Goal: Contribute content: Add original content to the website for others to see

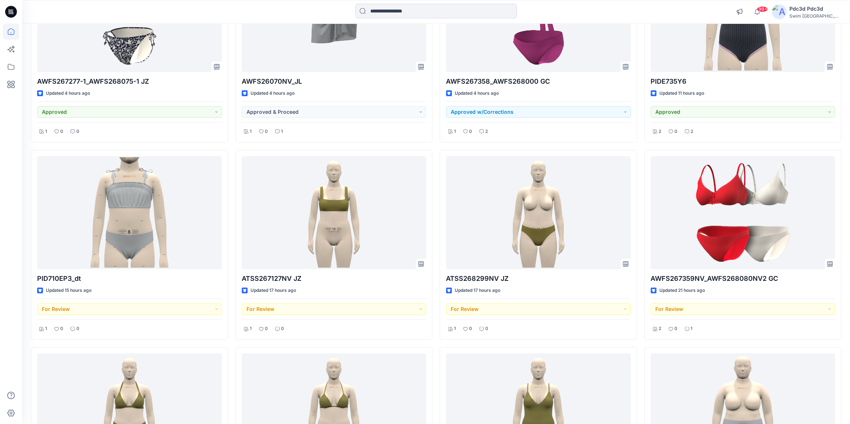
scroll to position [167, 0]
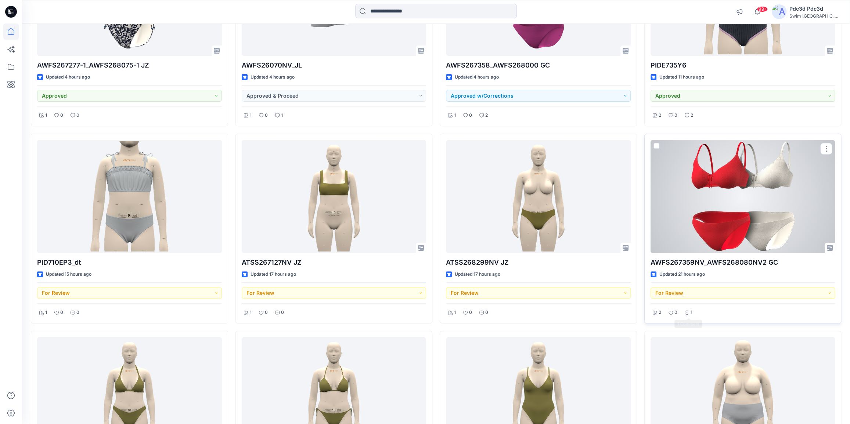
click at [688, 312] on icon at bounding box center [686, 313] width 4 height 4
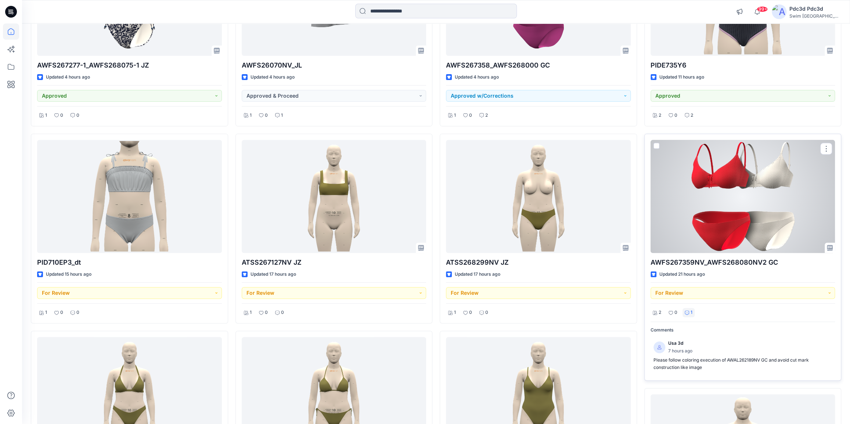
click at [688, 312] on icon at bounding box center [686, 313] width 4 height 4
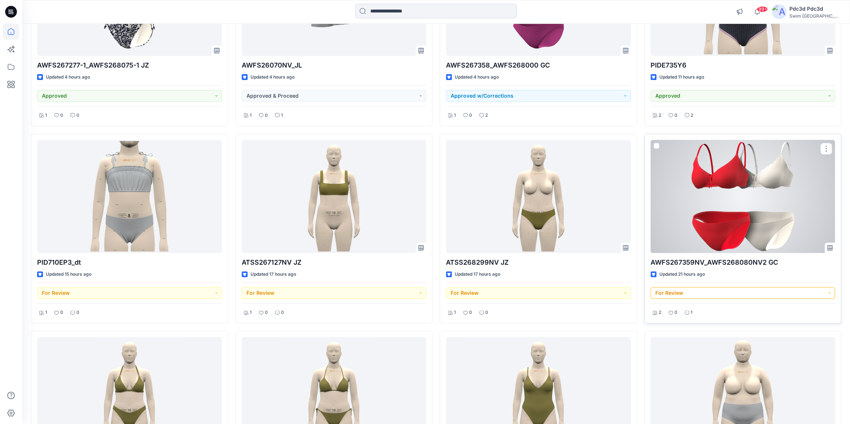
click at [828, 293] on button "For Review" at bounding box center [742, 293] width 185 height 12
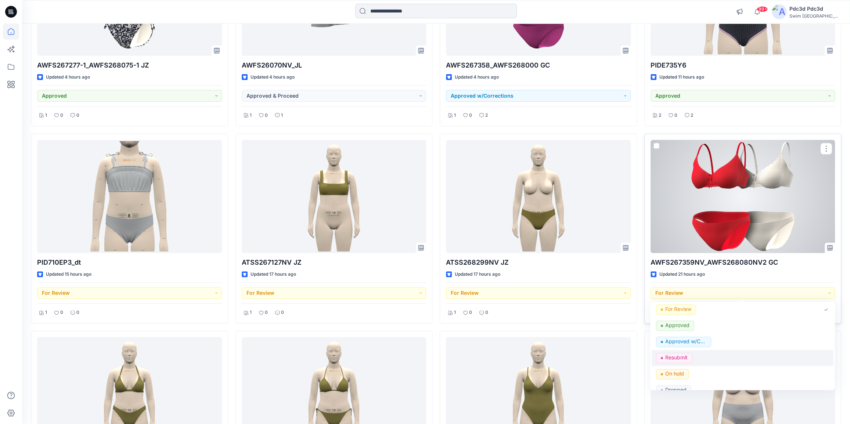
scroll to position [33, 0]
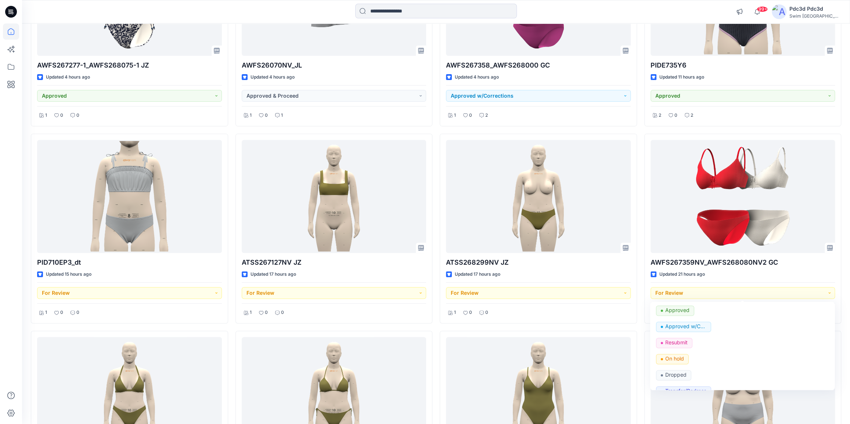
click at [635, 326] on div "AWFS267358_AWFS268000 GC Updated 4 hours ago Approved w/Corrections 1 0 2 ATSS2…" at bounding box center [538, 228] width 197 height 584
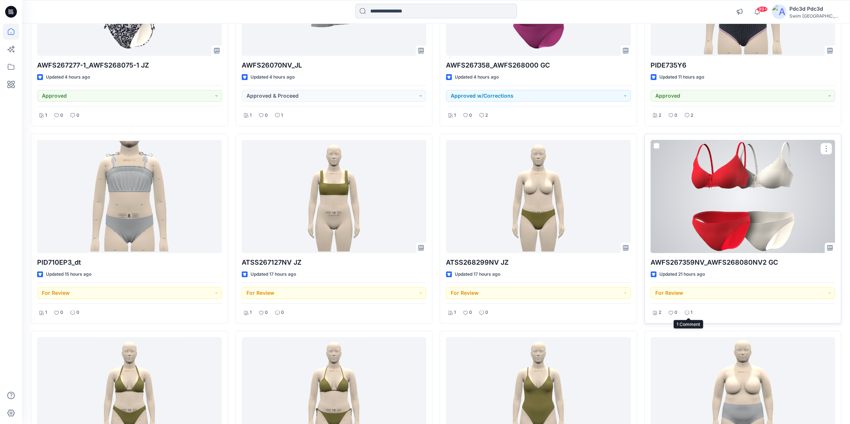
click at [685, 313] on icon at bounding box center [686, 313] width 4 height 4
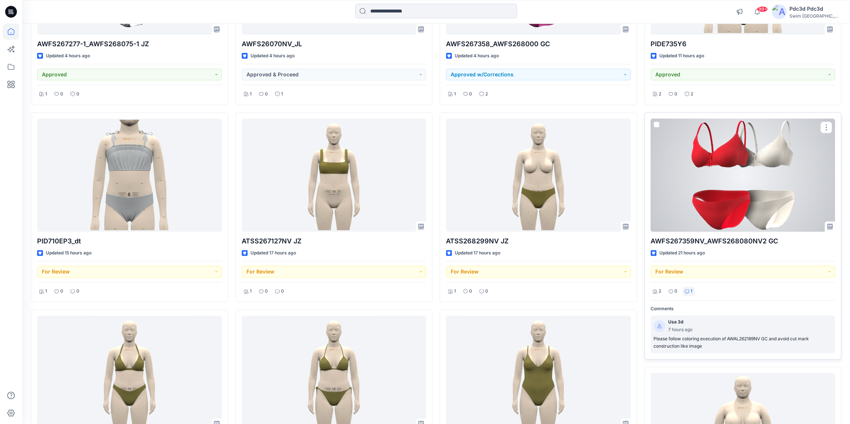
scroll to position [200, 0]
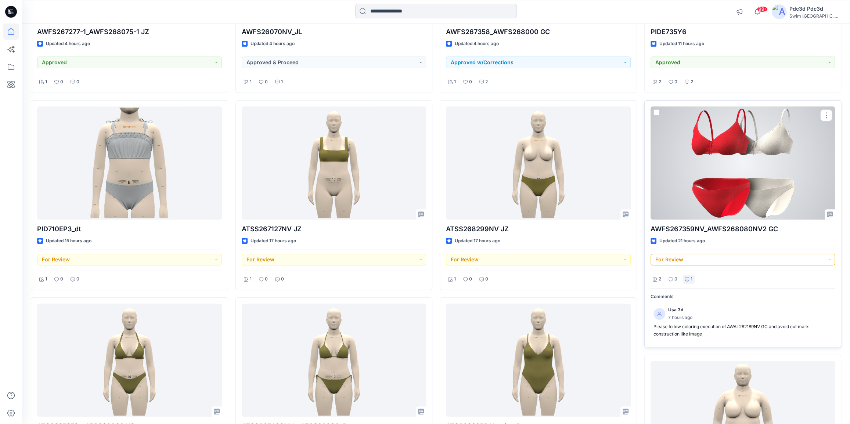
click at [825, 256] on button "For Review" at bounding box center [742, 260] width 185 height 12
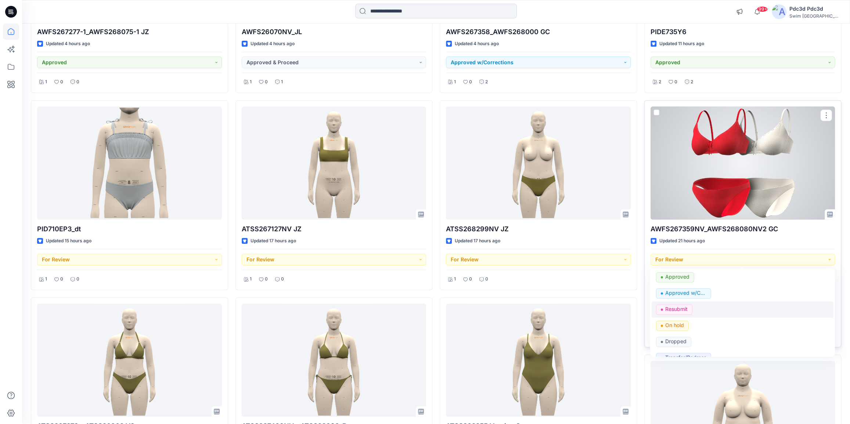
click at [677, 308] on p "Resubmit" at bounding box center [676, 309] width 22 height 10
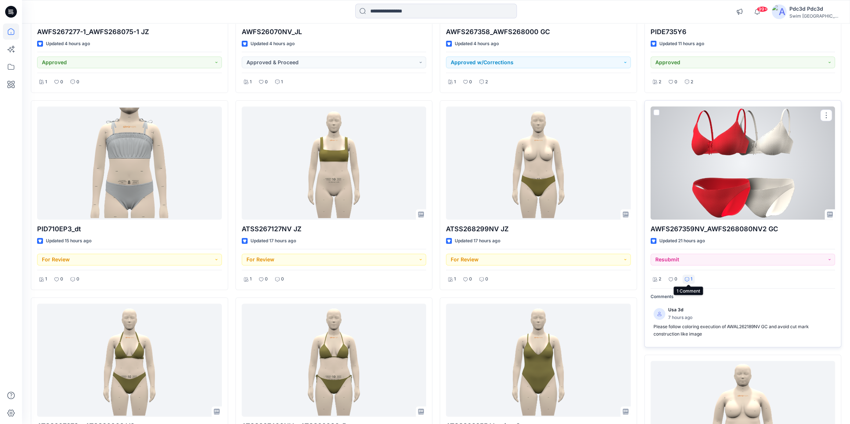
click at [689, 278] on div "1" at bounding box center [688, 279] width 12 height 9
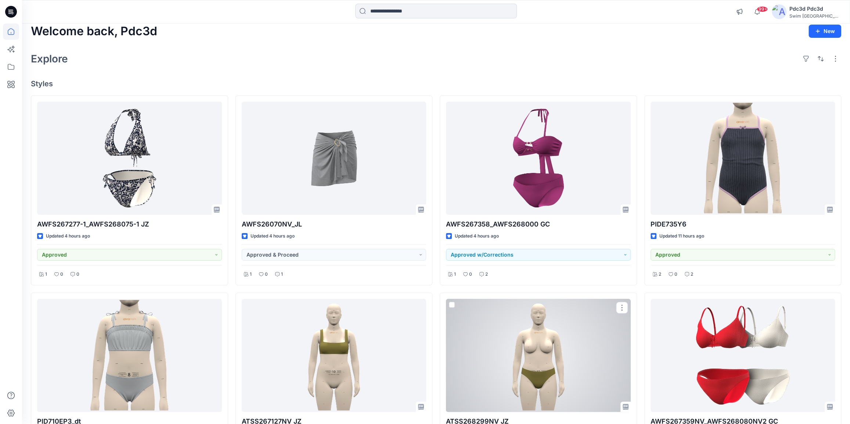
scroll to position [0, 0]
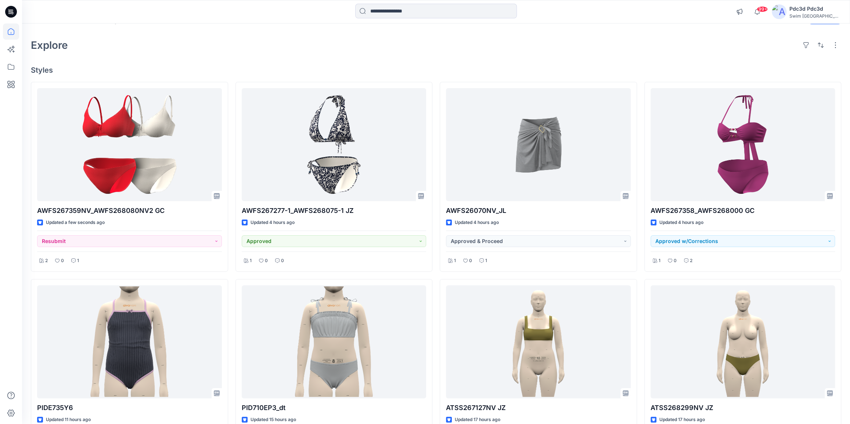
scroll to position [33, 0]
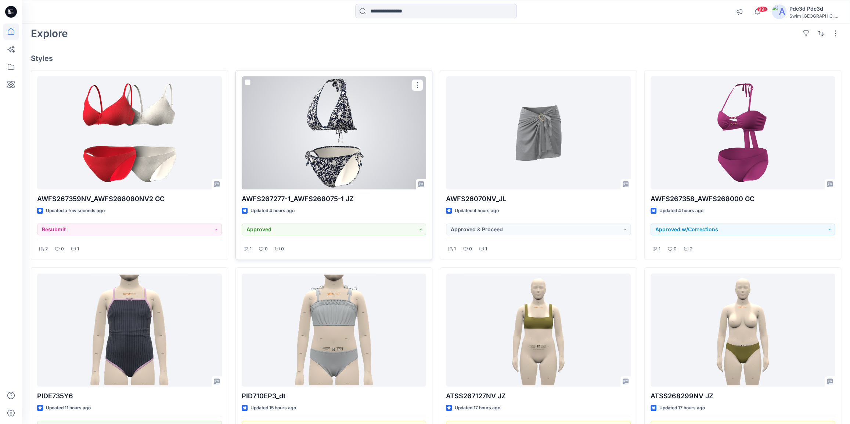
click at [333, 156] on div at bounding box center [334, 132] width 185 height 113
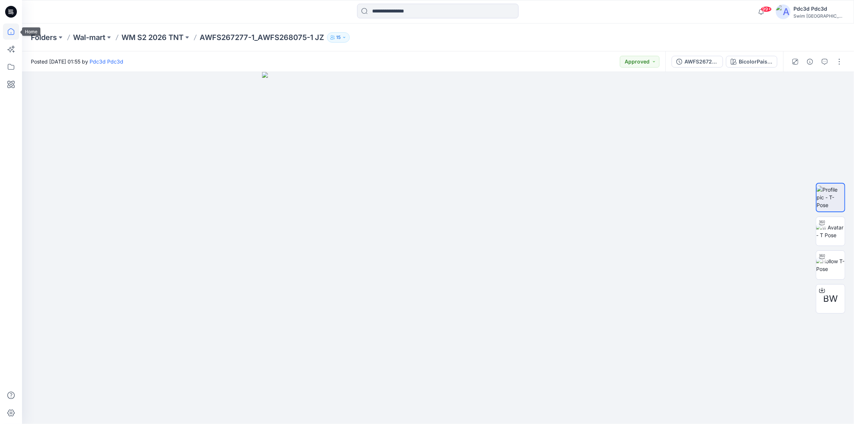
click at [11, 32] on icon at bounding box center [11, 32] width 16 height 16
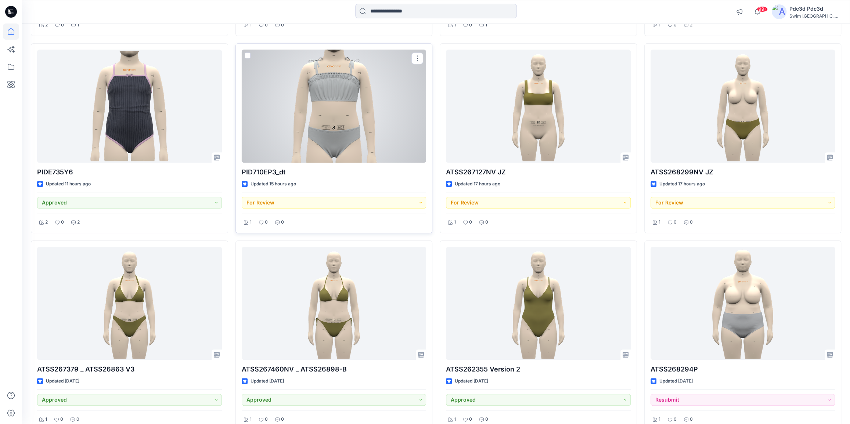
scroll to position [267, 0]
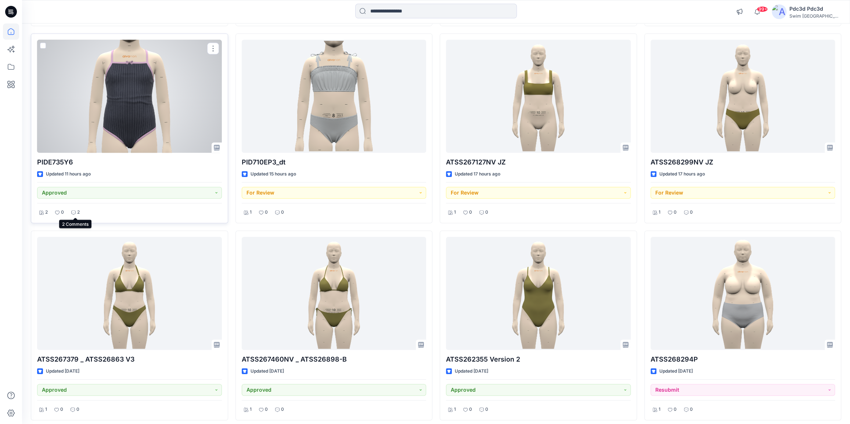
click at [77, 211] on p "2" at bounding box center [78, 213] width 3 height 8
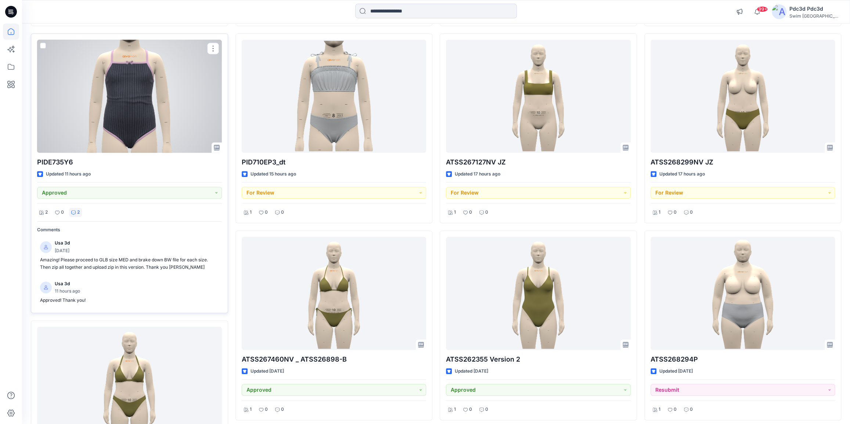
click at [77, 211] on p "2" at bounding box center [78, 213] width 3 height 8
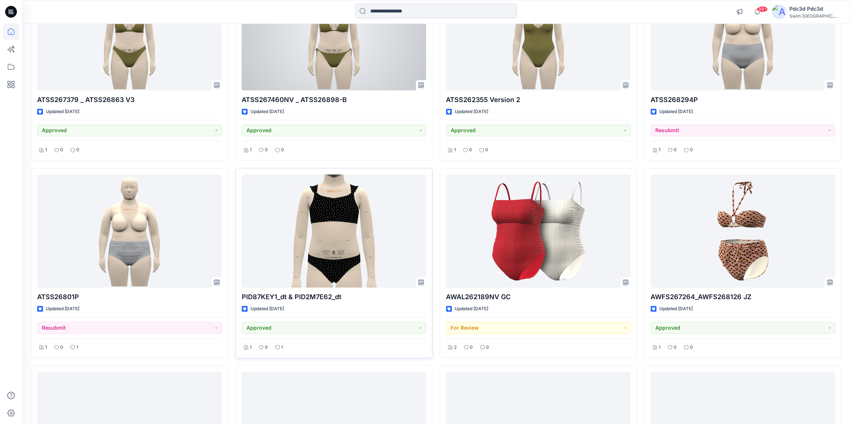
scroll to position [565, 0]
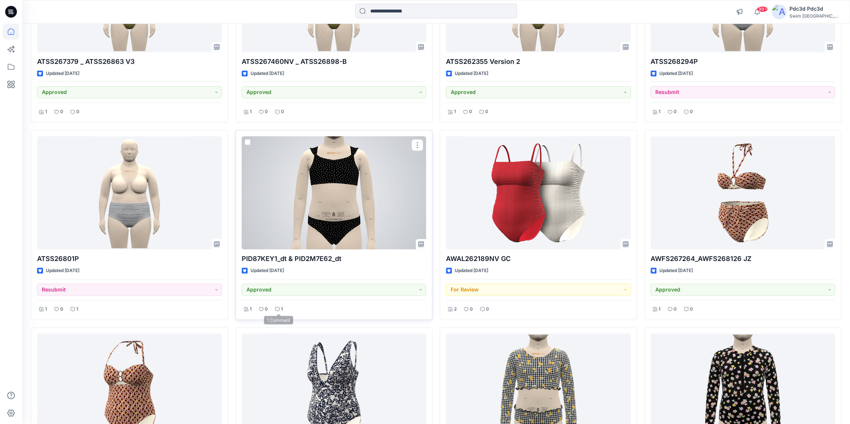
click at [279, 309] on div "1" at bounding box center [279, 309] width 12 height 9
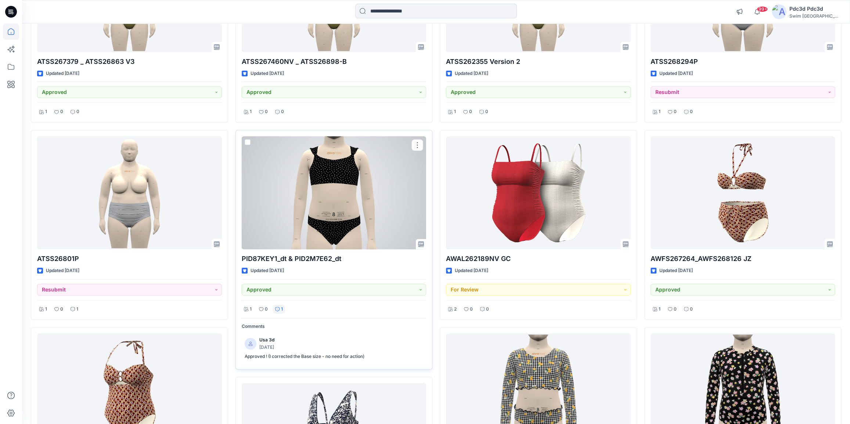
click at [279, 309] on div "1" at bounding box center [279, 309] width 12 height 9
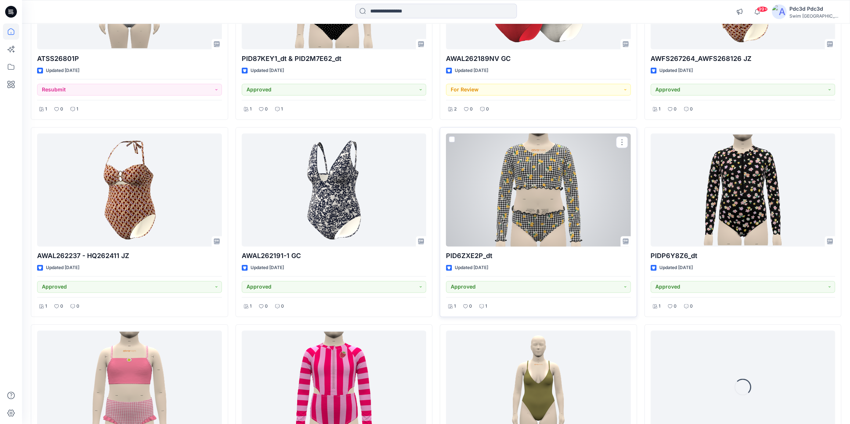
scroll to position [798, 0]
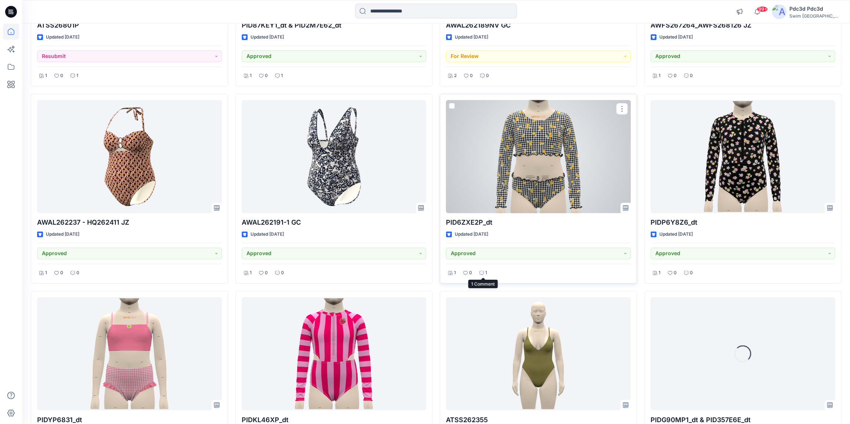
click at [482, 273] on icon at bounding box center [481, 273] width 4 height 4
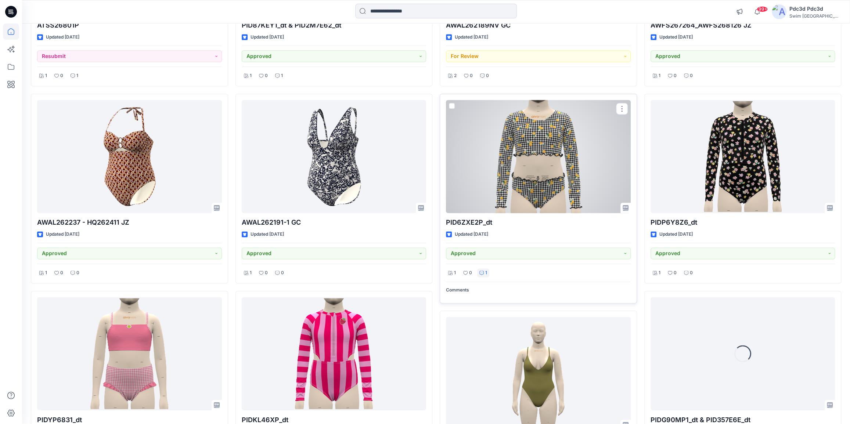
click at [482, 273] on icon at bounding box center [481, 273] width 4 height 4
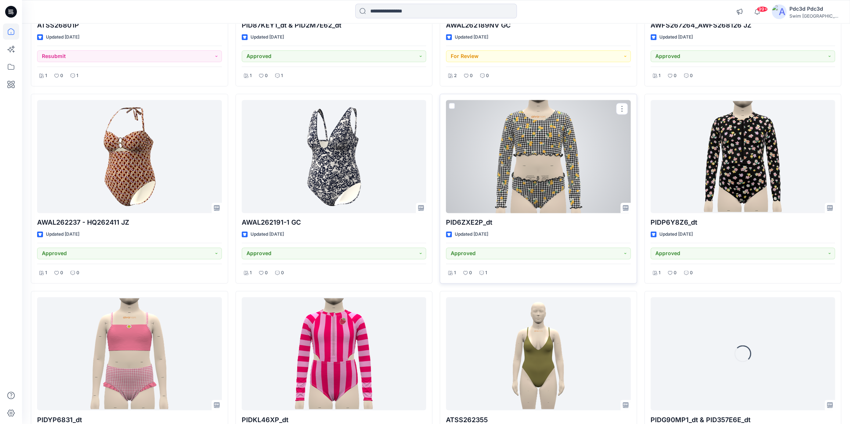
click at [482, 273] on icon at bounding box center [481, 273] width 4 height 4
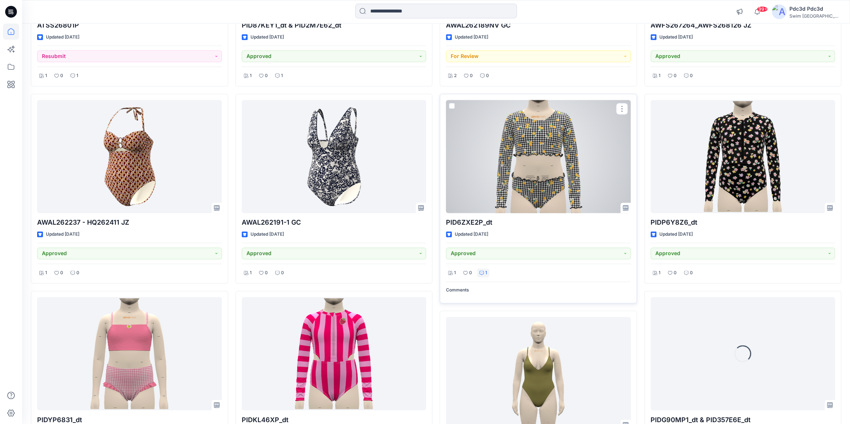
scroll to position [899, 0]
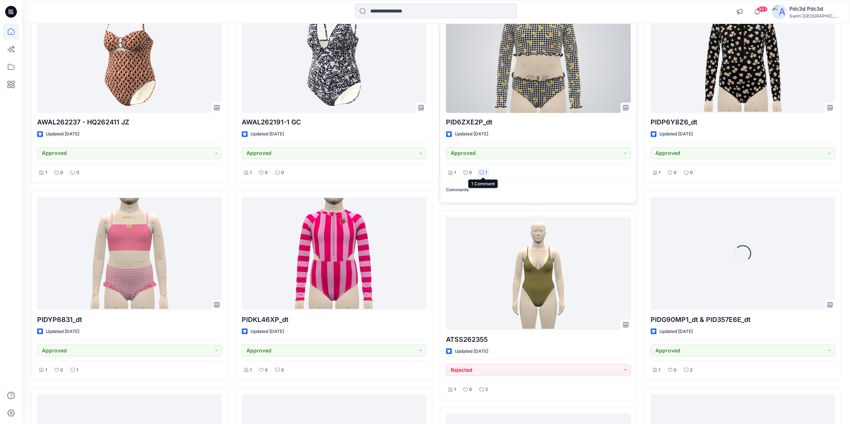
click at [482, 174] on icon at bounding box center [481, 172] width 4 height 4
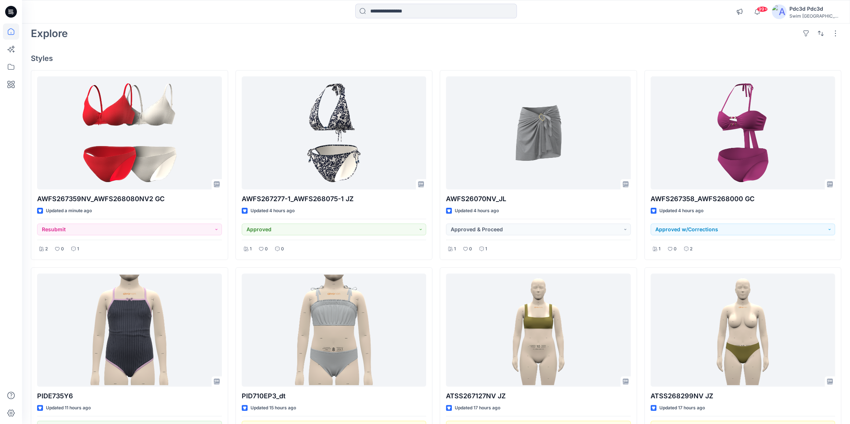
scroll to position [0, 0]
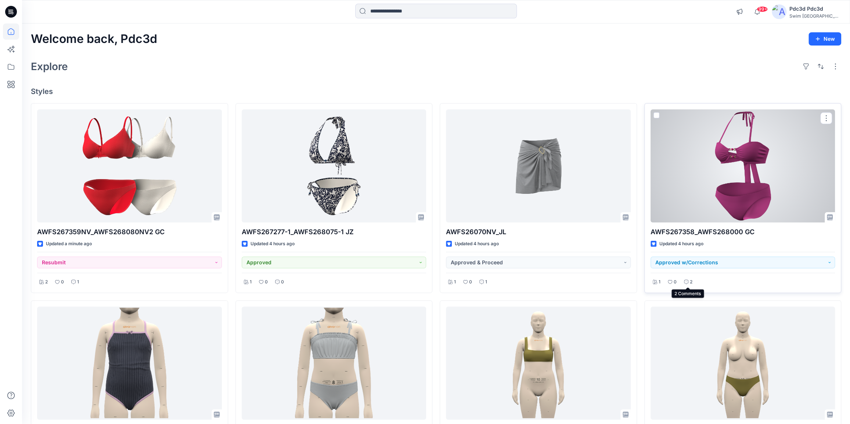
click at [688, 280] on div "2" at bounding box center [688, 282] width 13 height 9
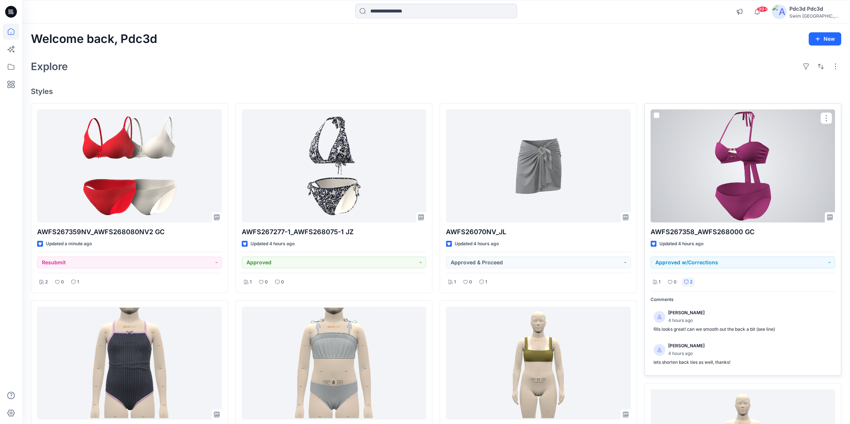
click at [688, 280] on div "2" at bounding box center [688, 282] width 13 height 9
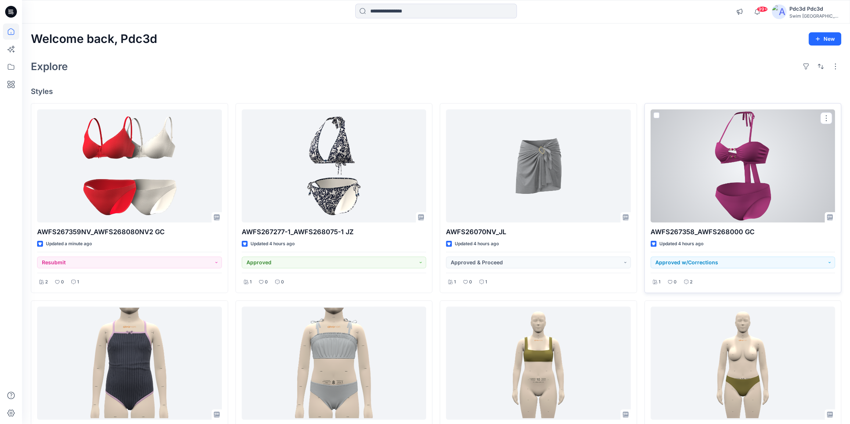
click at [688, 280] on div "2" at bounding box center [688, 282] width 13 height 9
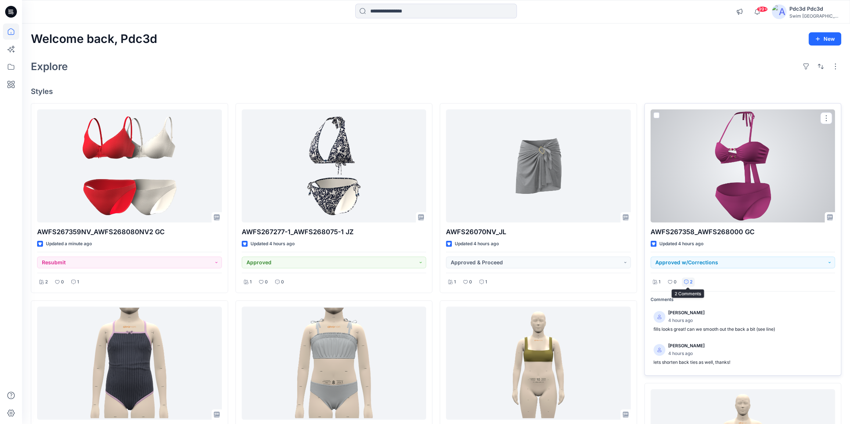
click at [686, 281] on icon at bounding box center [686, 282] width 4 height 4
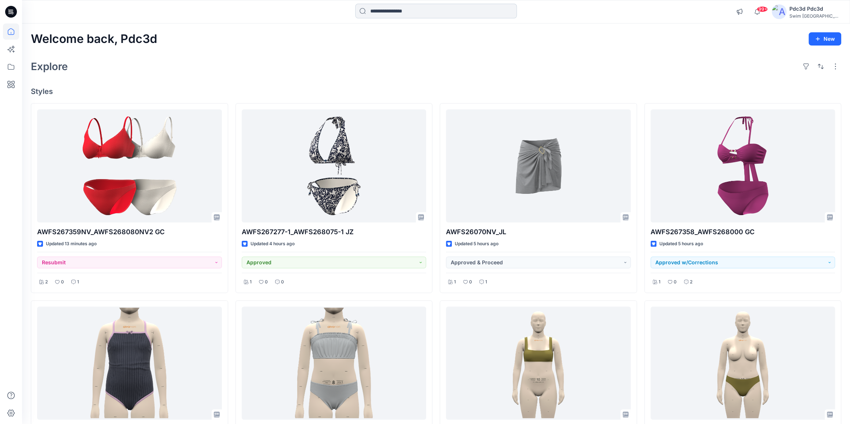
click at [378, 7] on input at bounding box center [436, 11] width 162 height 15
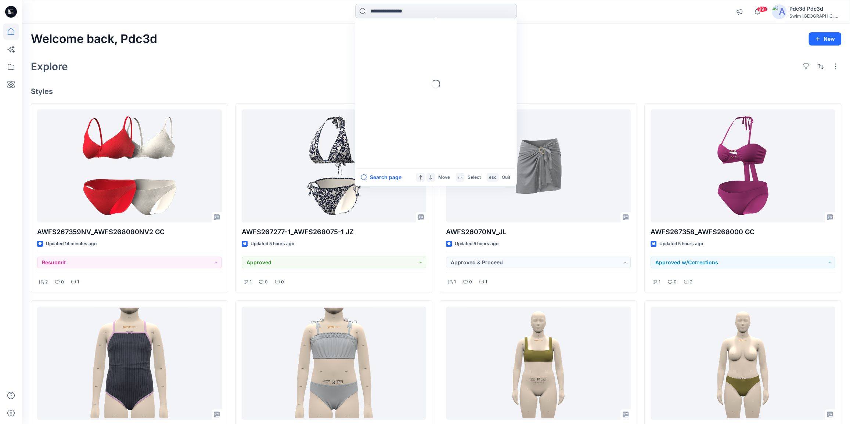
paste input "**********"
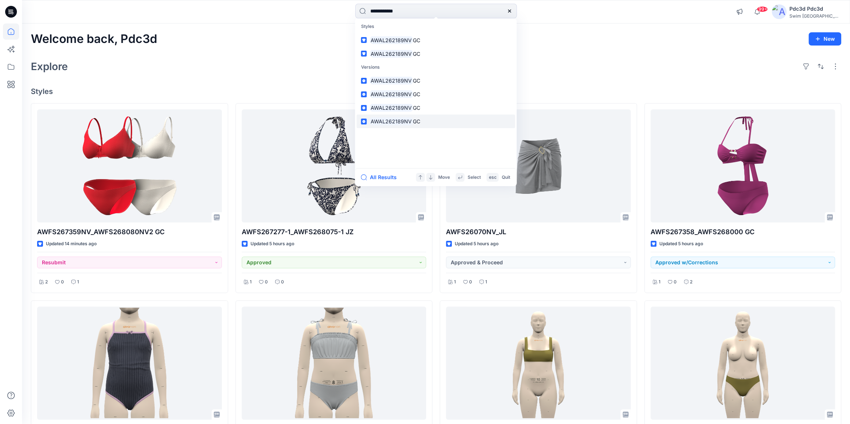
type input "**********"
click at [404, 121] on mark "AWAL262189NV" at bounding box center [390, 121] width 43 height 8
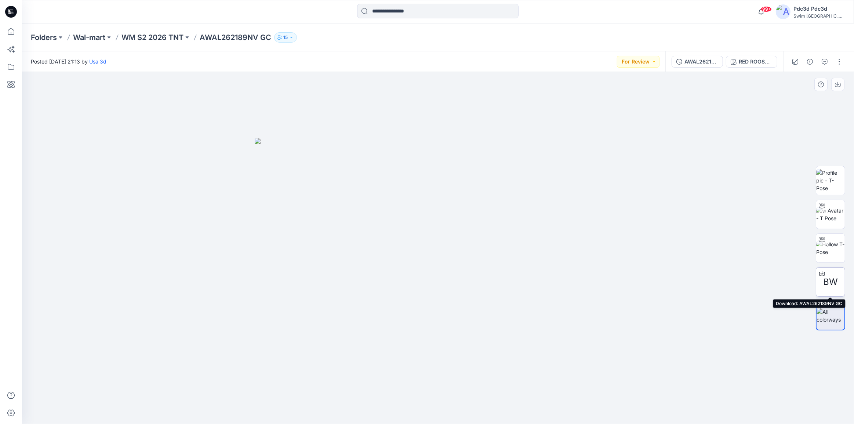
click at [823, 272] on icon at bounding box center [823, 274] width 6 height 6
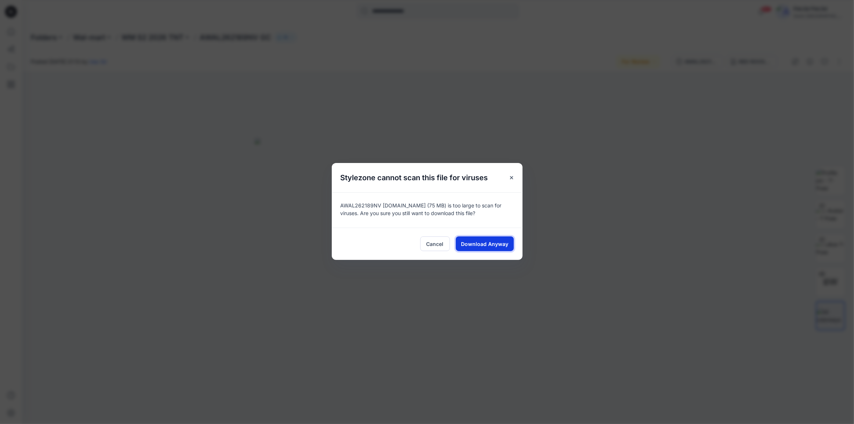
click at [488, 242] on span "Download Anyway" at bounding box center [484, 244] width 47 height 8
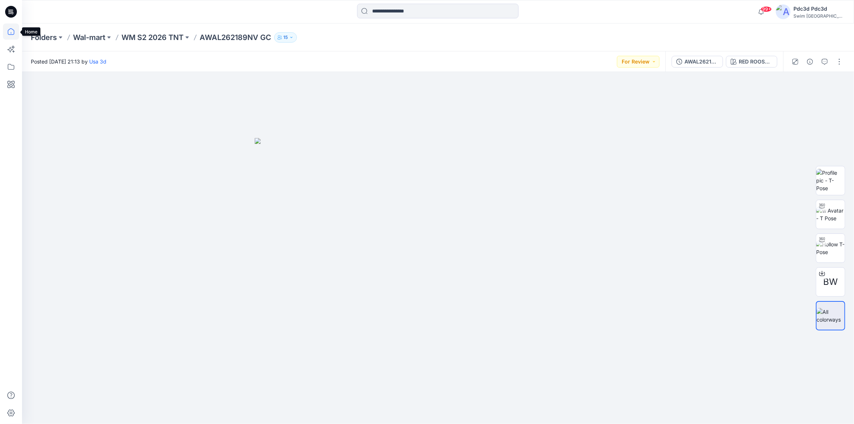
click at [6, 33] on icon at bounding box center [11, 32] width 16 height 16
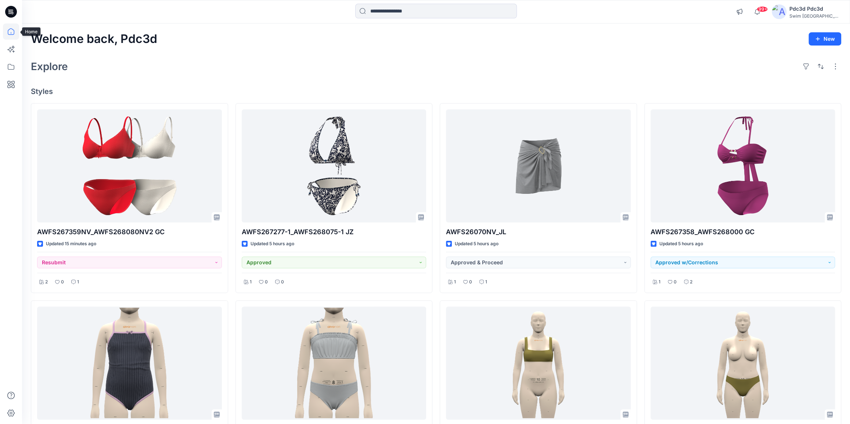
click at [14, 32] on icon at bounding box center [11, 32] width 16 height 16
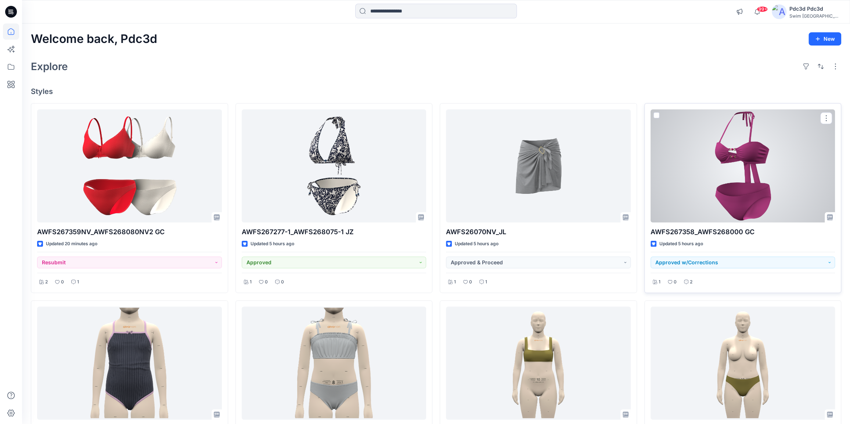
click at [729, 190] on div at bounding box center [742, 165] width 185 height 113
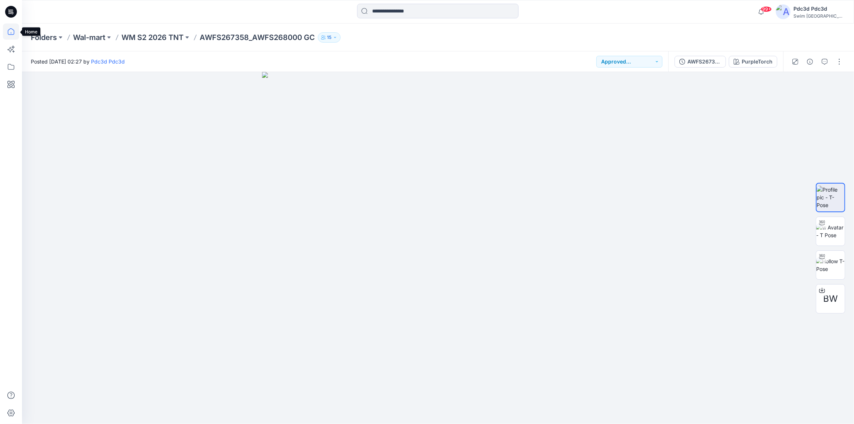
click at [9, 30] on icon at bounding box center [11, 32] width 16 height 16
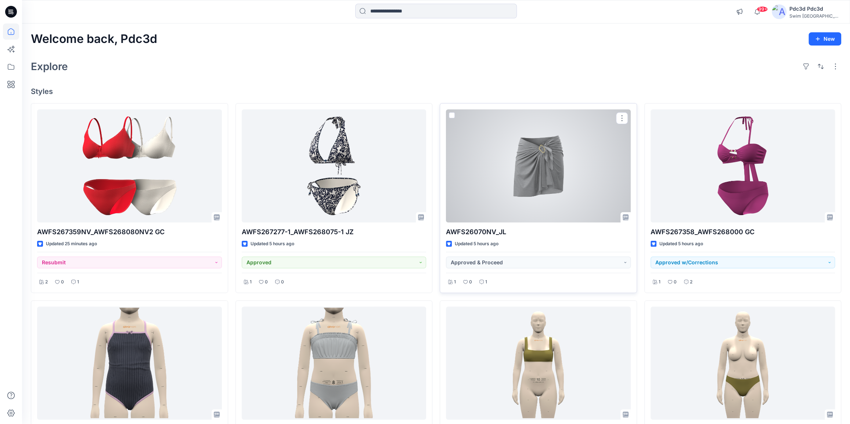
click at [535, 180] on div at bounding box center [538, 165] width 185 height 113
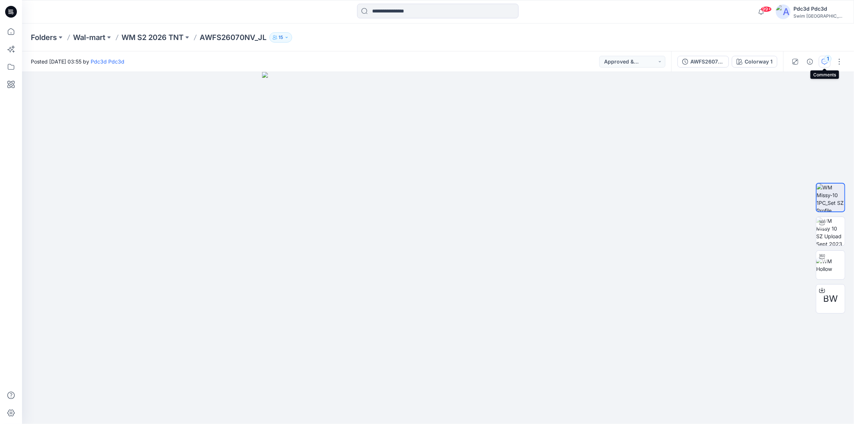
click at [824, 63] on icon "button" at bounding box center [825, 62] width 6 height 6
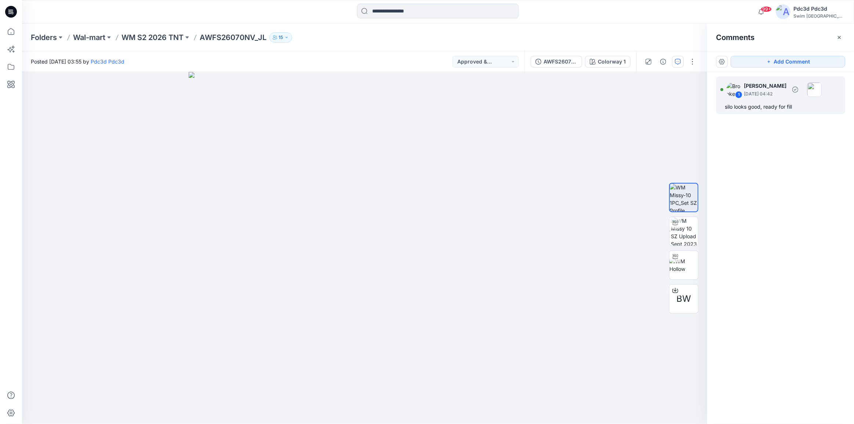
click at [747, 110] on div "silo looks good, ready for fill" at bounding box center [781, 106] width 112 height 9
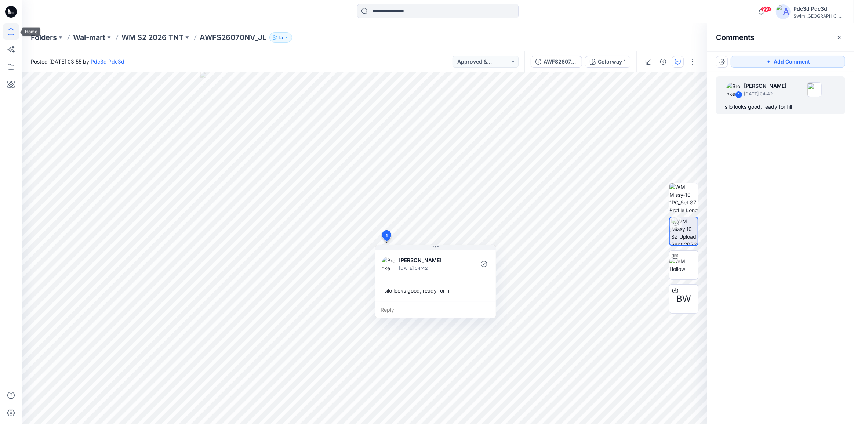
click at [8, 33] on icon at bounding box center [11, 31] width 7 height 7
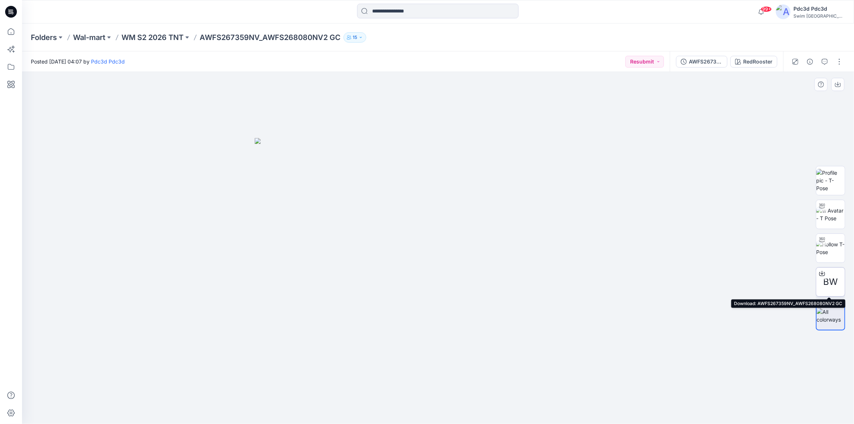
click at [823, 272] on icon at bounding box center [823, 274] width 6 height 6
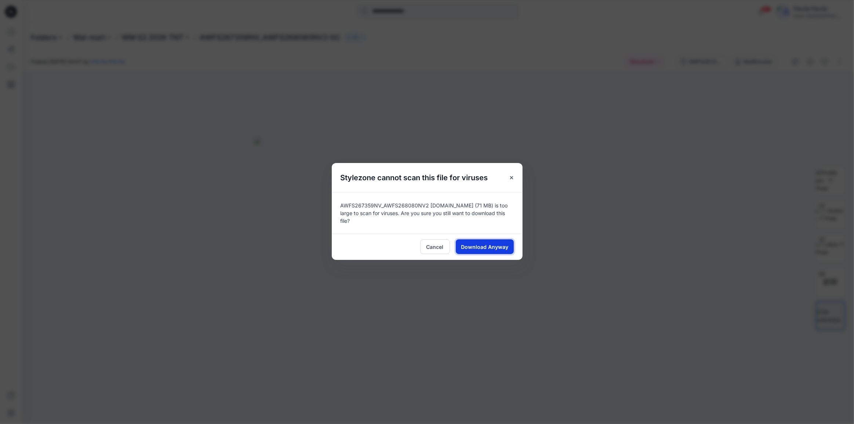
click at [490, 243] on span "Download Anyway" at bounding box center [484, 247] width 47 height 8
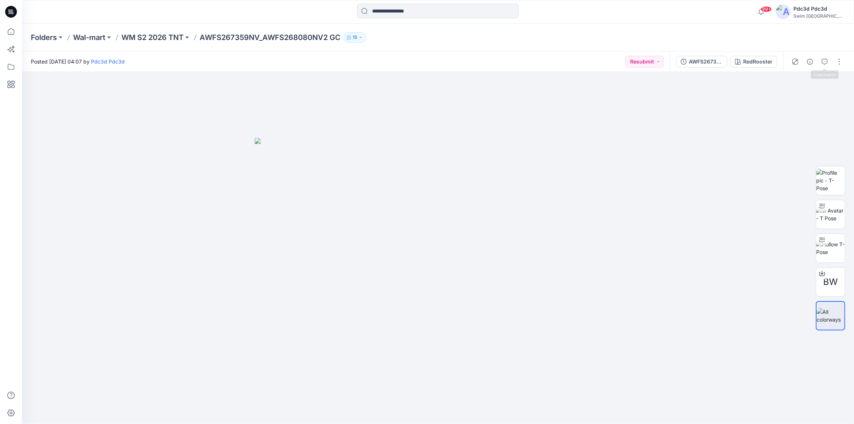
click at [828, 52] on div at bounding box center [818, 61] width 68 height 21
click at [821, 61] on button "button" at bounding box center [825, 62] width 12 height 12
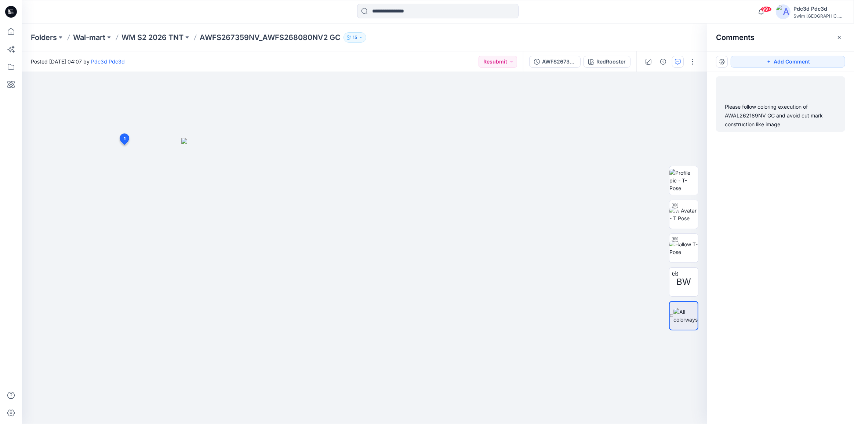
click at [779, 106] on div "Please follow coloring execution of AWAL262189NV GC and avoid cut mark construc…" at bounding box center [781, 115] width 112 height 26
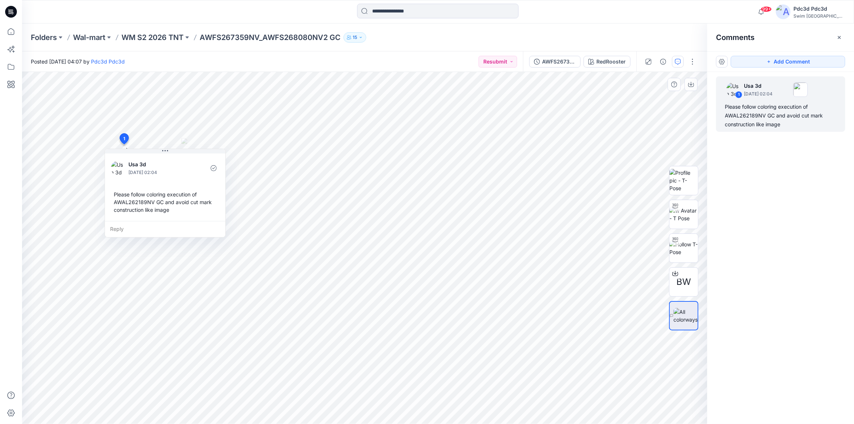
drag, startPoint x: 161, startPoint y: 202, endPoint x: 158, endPoint y: 204, distance: 3.8
click at [158, 204] on div "Please follow coloring execution of AWAL262189NV GC and avoid cut mark construc…" at bounding box center [165, 202] width 109 height 29
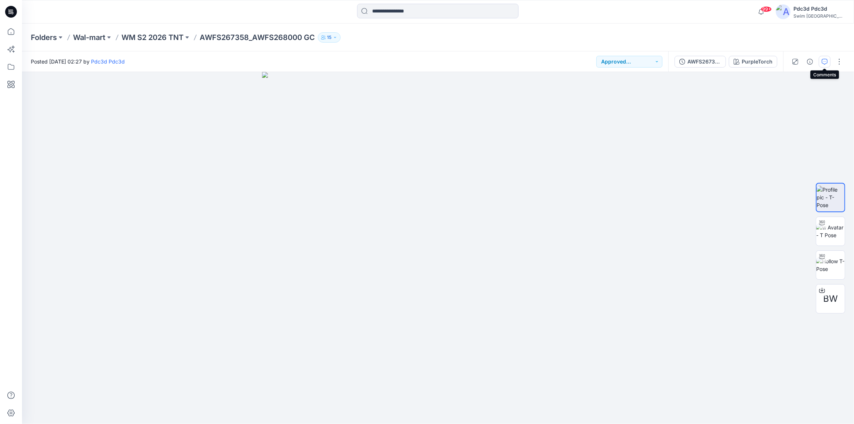
click at [823, 59] on icon "button" at bounding box center [825, 62] width 6 height 6
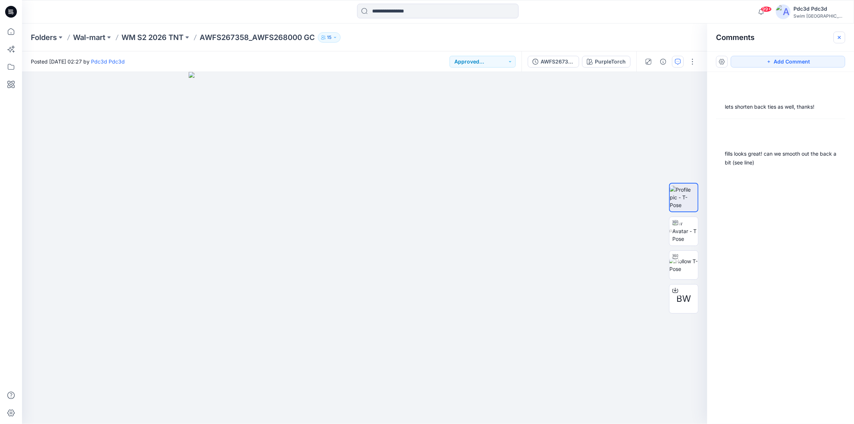
click at [842, 40] on icon "button" at bounding box center [840, 38] width 6 height 6
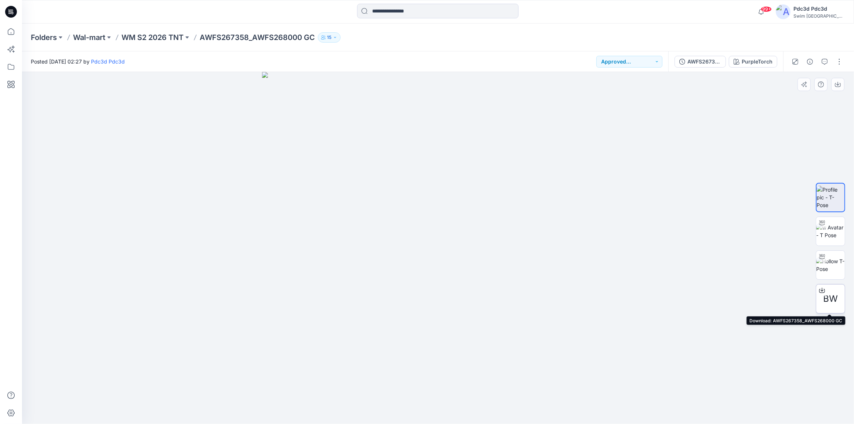
click at [820, 290] on icon at bounding box center [823, 291] width 6 height 4
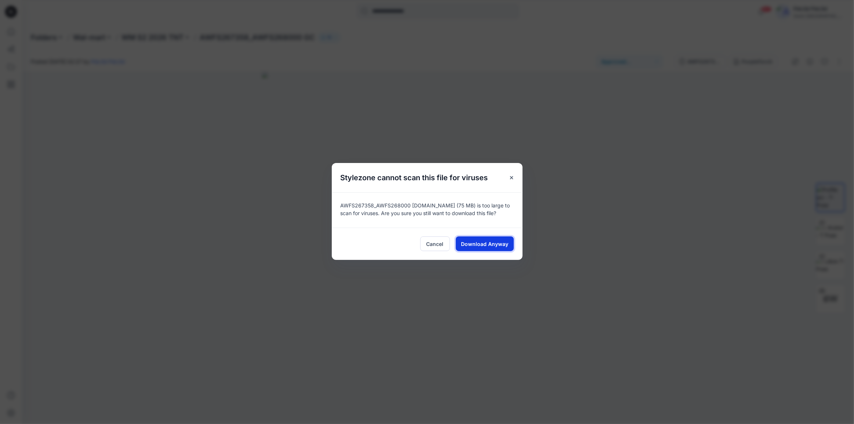
click at [475, 243] on span "Download Anyway" at bounding box center [484, 244] width 47 height 8
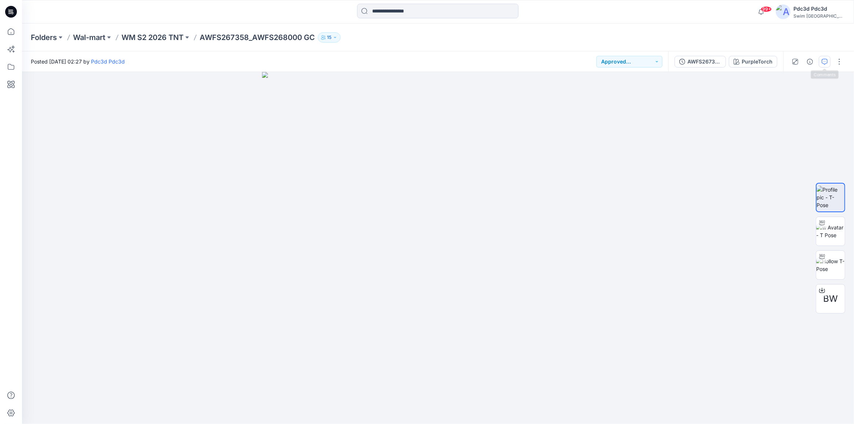
click at [828, 62] on icon "button" at bounding box center [825, 62] width 6 height 6
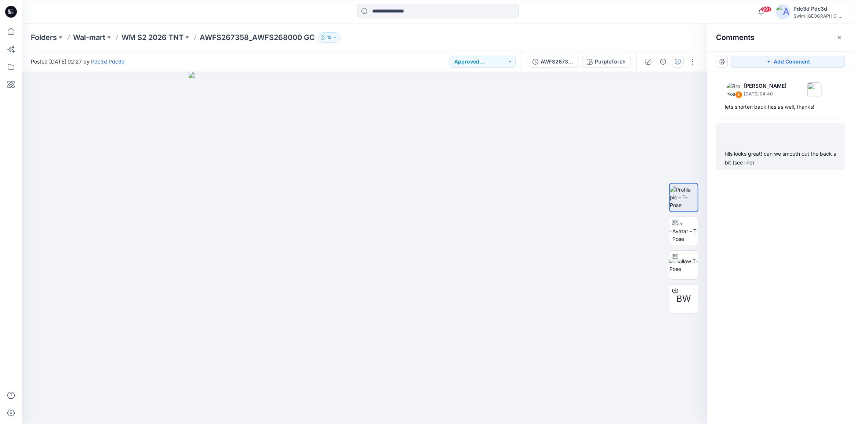
click at [748, 156] on div "fills looks great! can we smooth out the back a bit (see line)" at bounding box center [781, 158] width 112 height 18
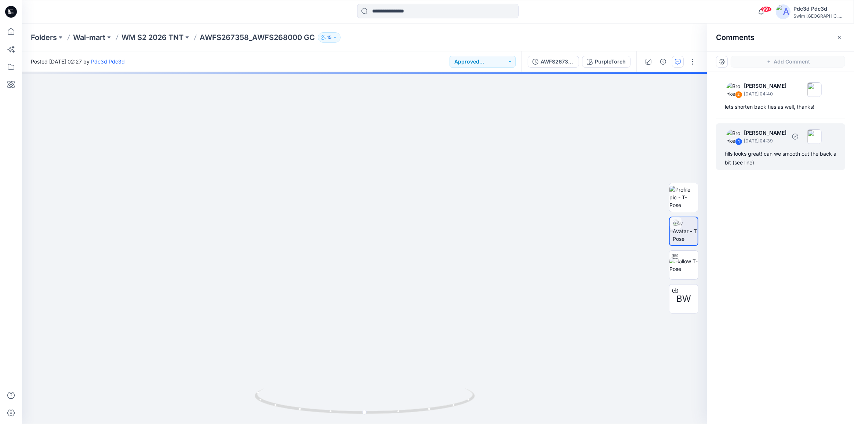
click at [734, 133] on img at bounding box center [734, 136] width 15 height 15
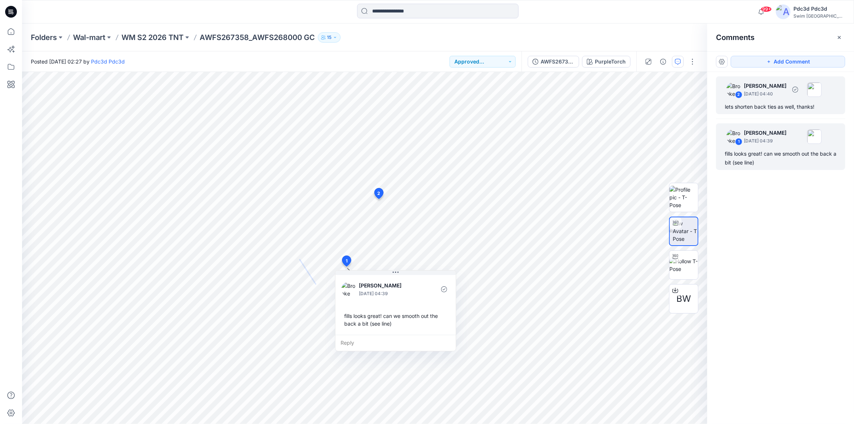
click at [758, 108] on div "lets shorten back ties as well, thanks!" at bounding box center [781, 106] width 112 height 9
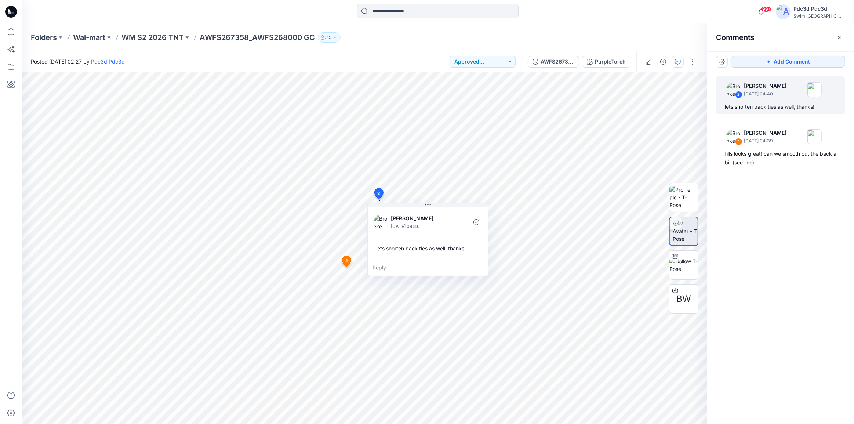
click at [758, 245] on div "2 Brooke Kaplan October 14, 2025 04:40 lets shorten back ties as well, thanks! …" at bounding box center [781, 234] width 147 height 325
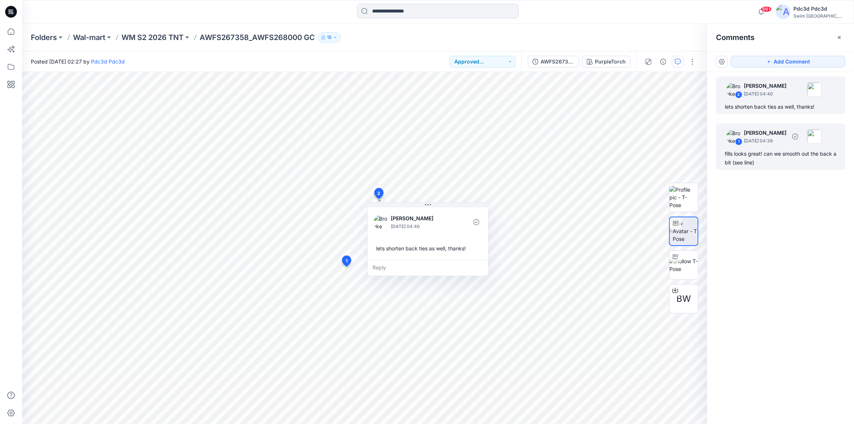
click at [771, 157] on div "fills looks great! can we smooth out the back a bit (see line)" at bounding box center [781, 158] width 112 height 18
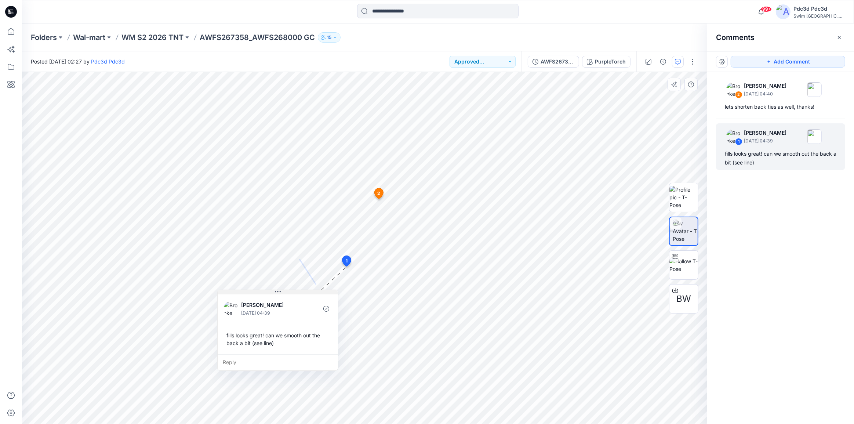
drag, startPoint x: 404, startPoint y: 273, endPoint x: 281, endPoint y: 293, distance: 124.6
click at [286, 292] on button at bounding box center [278, 292] width 120 height 4
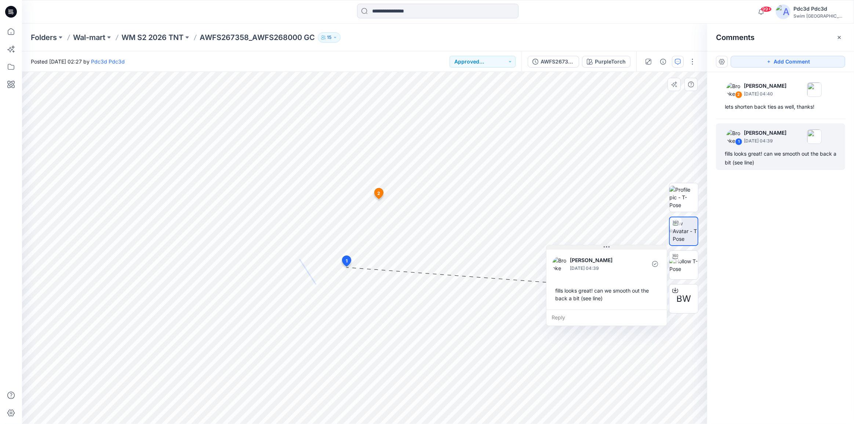
drag, startPoint x: 297, startPoint y: 293, endPoint x: 630, endPoint y: 247, distance: 336.3
click at [630, 247] on button at bounding box center [607, 247] width 120 height 4
click at [730, 91] on img at bounding box center [734, 89] width 15 height 15
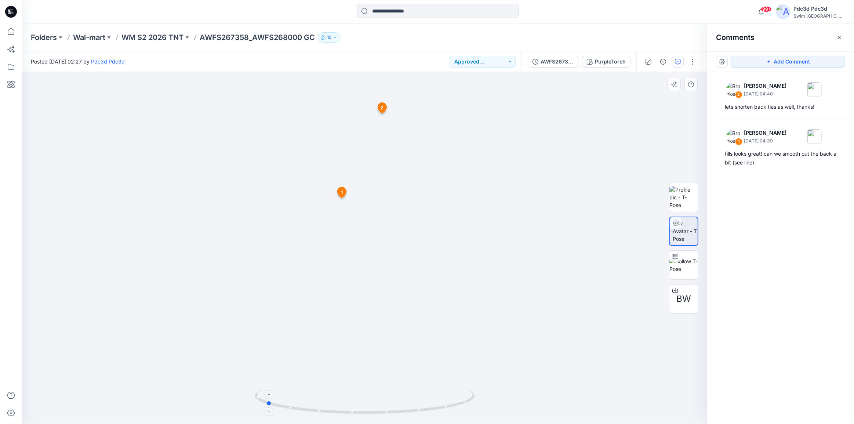
drag, startPoint x: 448, startPoint y: 407, endPoint x: 362, endPoint y: 392, distance: 86.9
click at [361, 394] on icon at bounding box center [366, 403] width 222 height 28
drag, startPoint x: 416, startPoint y: 91, endPoint x: 415, endPoint y: 248, distance: 157.2
click at [415, 248] on img at bounding box center [363, 116] width 1050 height 617
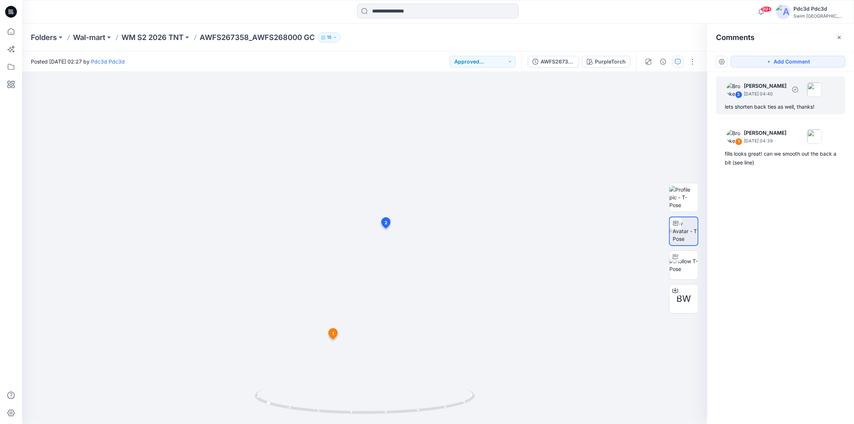
click at [764, 102] on div "lets shorten back ties as well, thanks!" at bounding box center [781, 106] width 112 height 9
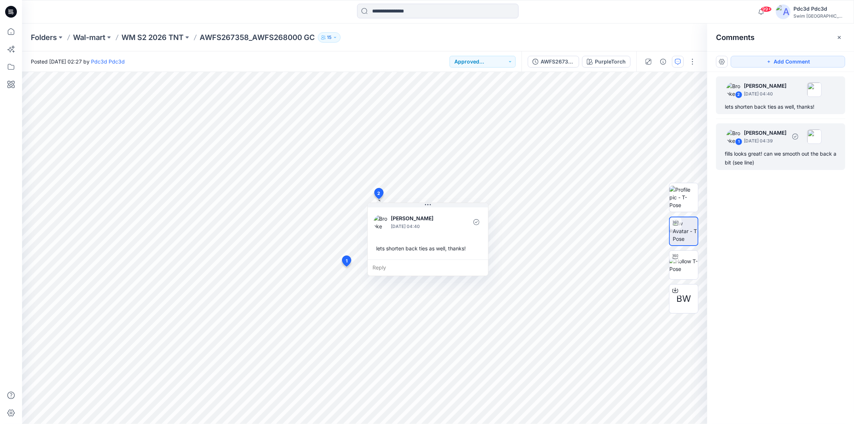
click at [759, 160] on div "fills looks great! can we smooth out the back a bit (see line)" at bounding box center [781, 158] width 112 height 18
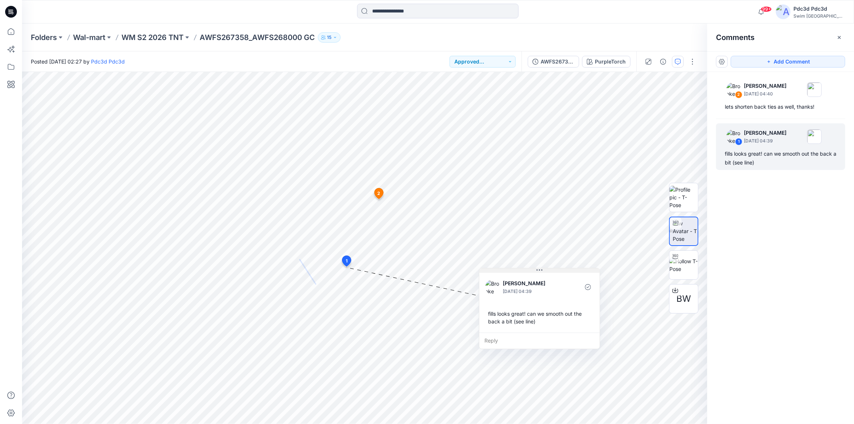
drag, startPoint x: 374, startPoint y: 274, endPoint x: 518, endPoint y: 272, distance: 144.0
click at [518, 272] on button at bounding box center [540, 270] width 120 height 4
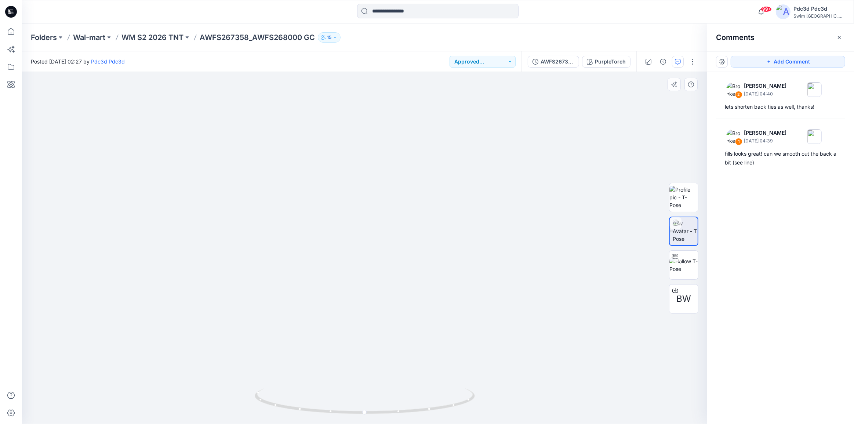
drag, startPoint x: 359, startPoint y: 110, endPoint x: 352, endPoint y: 330, distance: 220.4
click at [352, 330] on img at bounding box center [366, 93] width 1050 height 662
click at [787, 90] on p "October 14, 2025 04:40" at bounding box center [765, 93] width 43 height 7
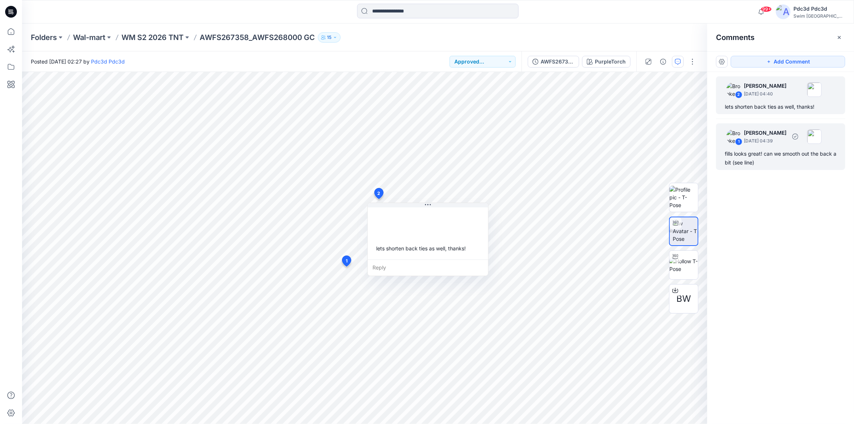
click at [781, 138] on p "October 14, 2025 04:39" at bounding box center [765, 140] width 43 height 7
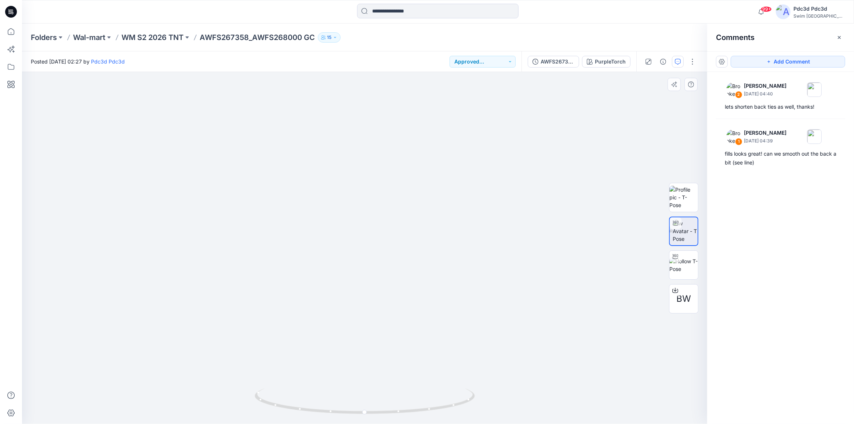
drag, startPoint x: 355, startPoint y: 125, endPoint x: 352, endPoint y: 256, distance: 130.8
click at [352, 256] on img at bounding box center [361, 169] width 859 height 511
click at [776, 154] on div "fills looks great! can we smooth out the back a bit (see line)" at bounding box center [781, 158] width 112 height 18
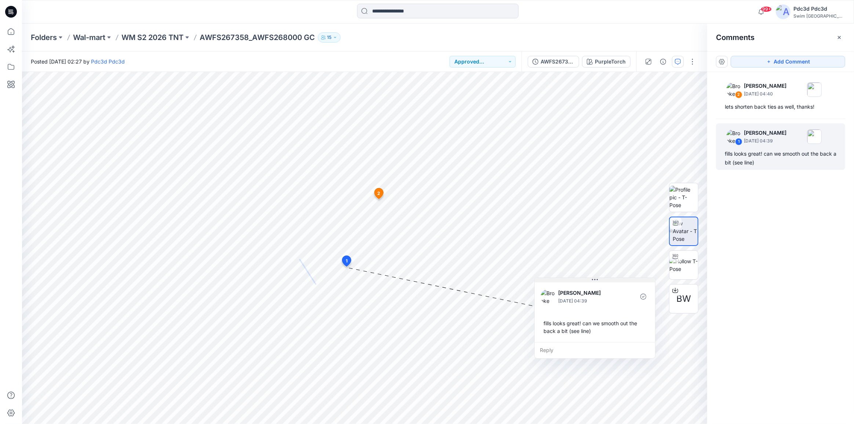
drag, startPoint x: 411, startPoint y: 272, endPoint x: 610, endPoint y: 280, distance: 199.5
click at [610, 280] on button at bounding box center [595, 280] width 120 height 4
click at [841, 39] on icon "button" at bounding box center [840, 38] width 6 height 6
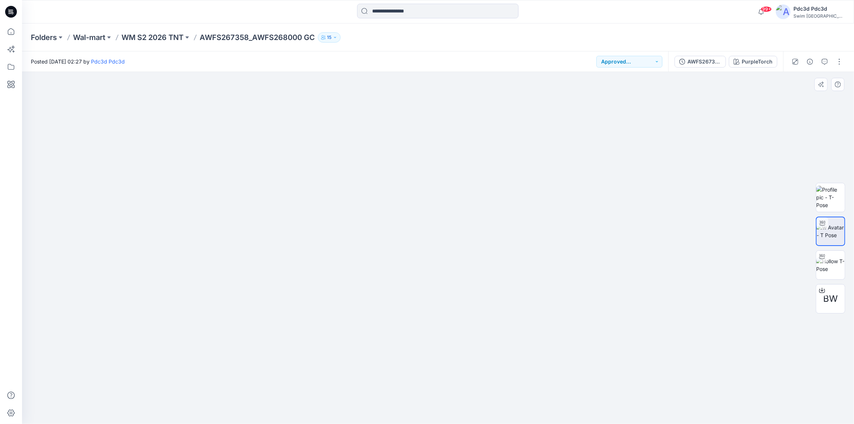
drag, startPoint x: 452, startPoint y: 130, endPoint x: 442, endPoint y: 274, distance: 145.0
click at [442, 274] on img at bounding box center [430, 156] width 859 height 538
drag, startPoint x: 371, startPoint y: 137, endPoint x: 431, endPoint y: 173, distance: 70.2
click at [431, 173] on img at bounding box center [416, 171] width 1050 height 505
click at [831, 260] on img at bounding box center [831, 264] width 29 height 15
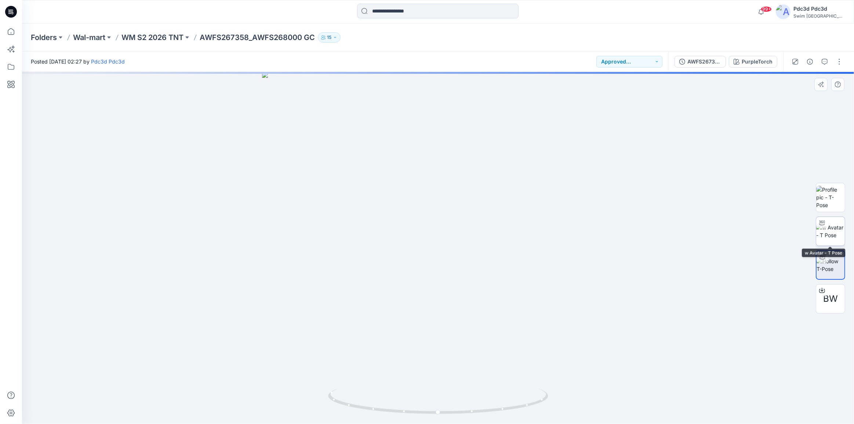
click at [837, 234] on img at bounding box center [831, 231] width 29 height 15
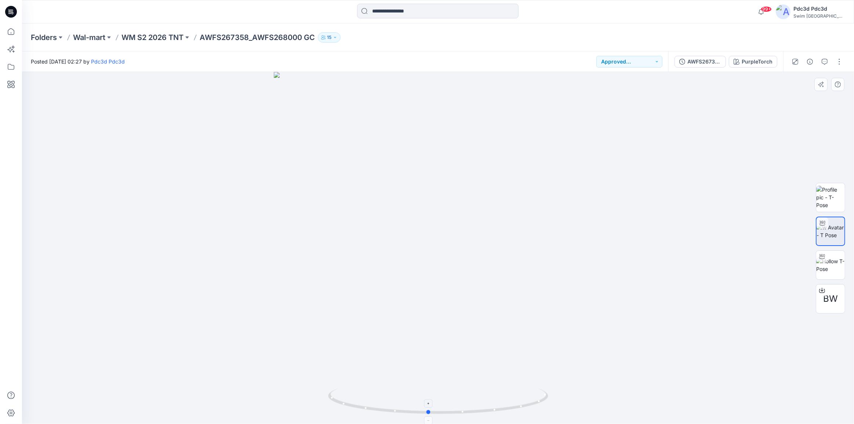
click at [524, 406] on icon at bounding box center [439, 403] width 222 height 28
click at [462, 332] on div at bounding box center [438, 248] width 832 height 352
drag, startPoint x: 494, startPoint y: 412, endPoint x: 447, endPoint y: 411, distance: 47.4
click at [447, 411] on icon at bounding box center [439, 403] width 222 height 28
click at [448, 264] on div at bounding box center [438, 248] width 832 height 352
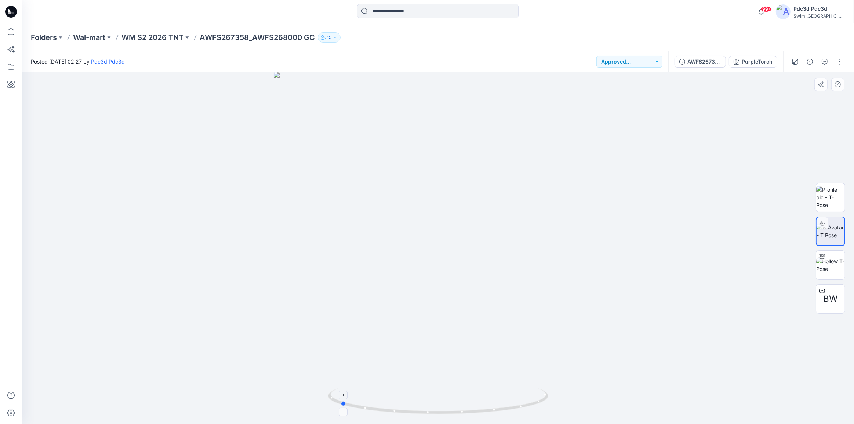
drag, startPoint x: 506, startPoint y: 409, endPoint x: 455, endPoint y: 408, distance: 51.1
click at [455, 408] on icon at bounding box center [439, 403] width 222 height 28
drag, startPoint x: 523, startPoint y: 408, endPoint x: 468, endPoint y: 407, distance: 55.1
click at [468, 407] on icon at bounding box center [439, 403] width 222 height 28
click at [825, 59] on icon "button" at bounding box center [825, 62] width 6 height 6
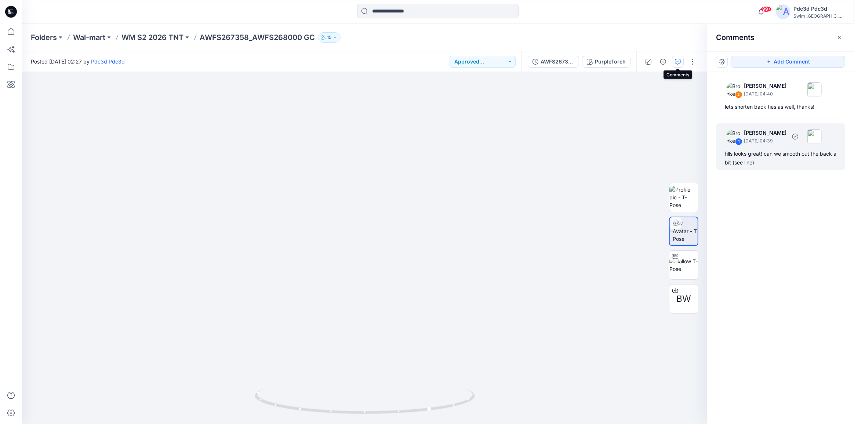
click at [760, 151] on div "fills looks great! can we smooth out the back a bit (see line)" at bounding box center [781, 158] width 112 height 18
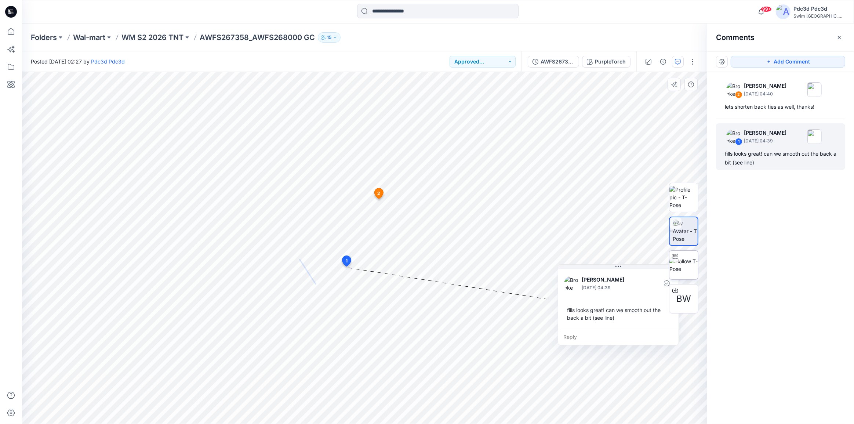
drag, startPoint x: 428, startPoint y: 272, endPoint x: 678, endPoint y: 264, distance: 250.2
click at [678, 264] on div "BW PurpleTorch Loading... Material Properties Loading... 3 1 Brooke Kaplan Octo…" at bounding box center [365, 248] width 686 height 352
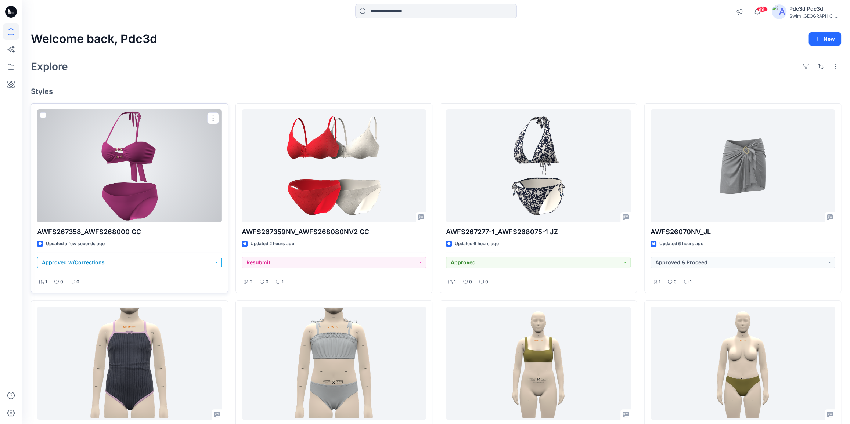
click at [216, 261] on button "Approved w/Corrections" at bounding box center [129, 263] width 185 height 12
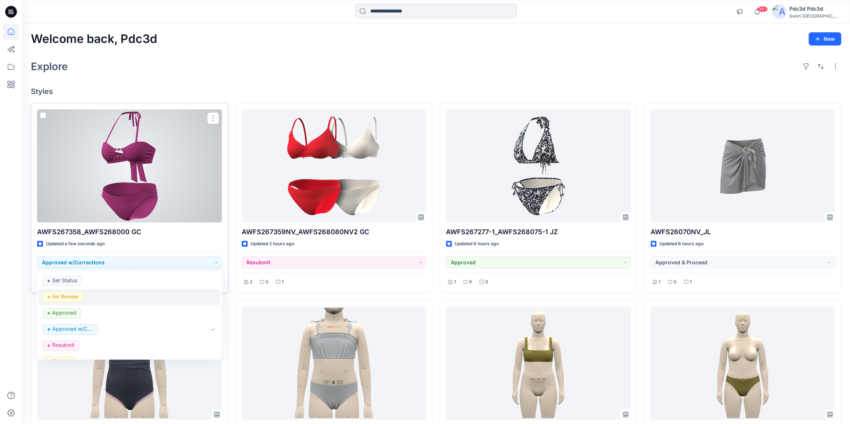
click at [71, 300] on p "For Review" at bounding box center [65, 297] width 26 height 10
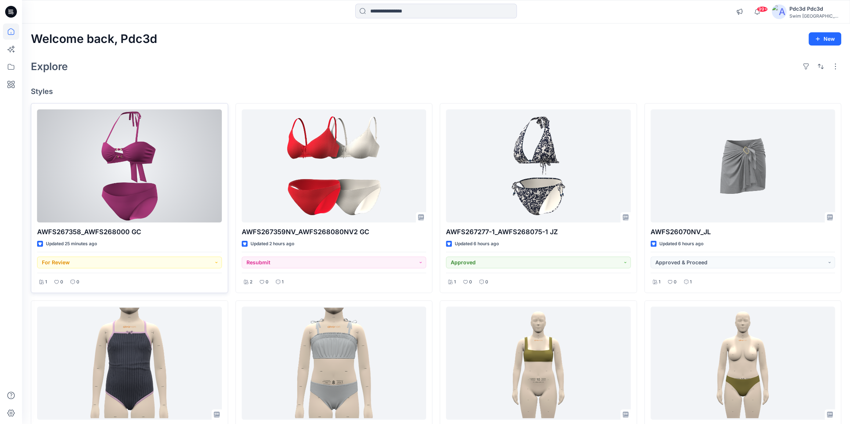
click at [133, 141] on div at bounding box center [129, 165] width 185 height 113
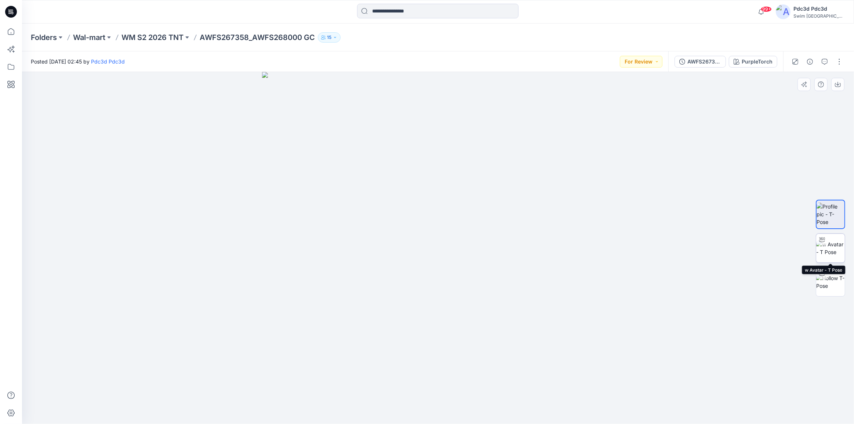
click at [835, 250] on img at bounding box center [831, 248] width 29 height 15
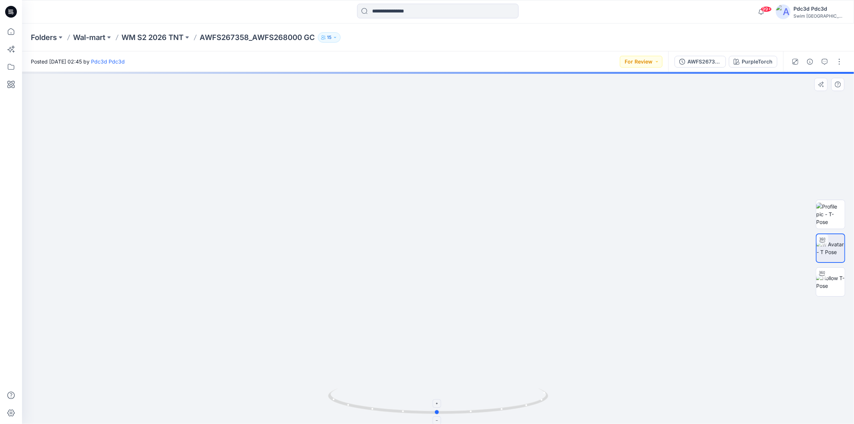
click at [512, 405] on icon at bounding box center [439, 403] width 222 height 28
drag, startPoint x: 510, startPoint y: 411, endPoint x: 405, endPoint y: 404, distance: 104.9
click at [405, 404] on icon at bounding box center [439, 403] width 222 height 28
drag, startPoint x: 462, startPoint y: 415, endPoint x: 466, endPoint y: 336, distance: 78.7
click at [483, 408] on icon at bounding box center [439, 403] width 222 height 28
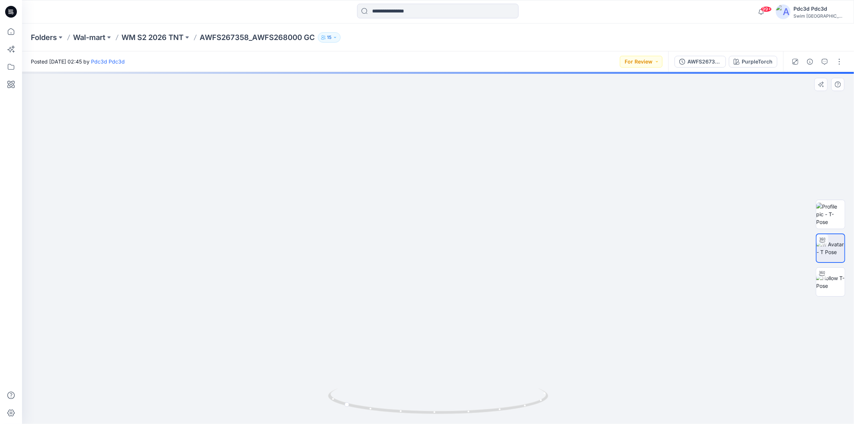
drag, startPoint x: 386, startPoint y: 103, endPoint x: 379, endPoint y: 239, distance: 136.4
click at [379, 239] on img at bounding box center [431, 143] width 976 height 563
click at [825, 62] on icon "button" at bounding box center [825, 62] width 6 height 6
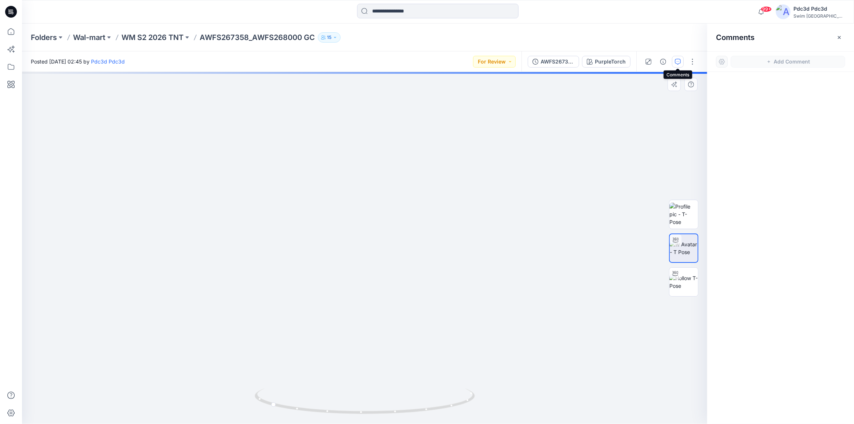
drag, startPoint x: 388, startPoint y: 146, endPoint x: 388, endPoint y: 140, distance: 6.6
click at [388, 140] on img at bounding box center [364, 197] width 623 height 455
click at [388, 139] on img at bounding box center [364, 197] width 623 height 455
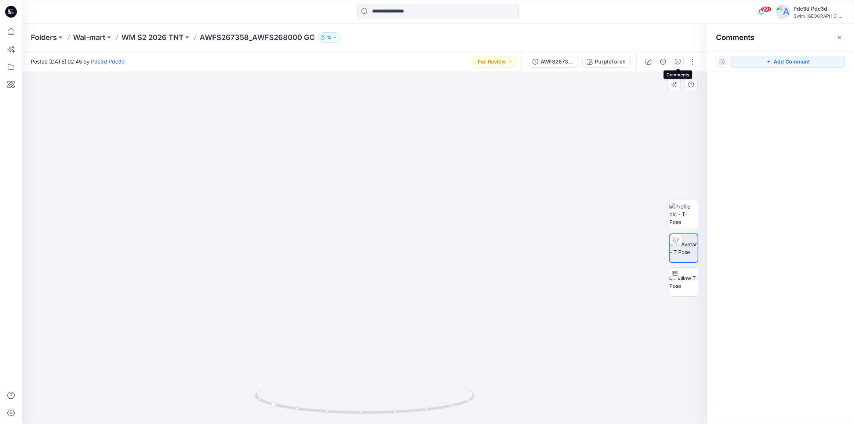
click at [405, 220] on img at bounding box center [364, 197] width 623 height 456
drag, startPoint x: 406, startPoint y: 218, endPoint x: 404, endPoint y: 230, distance: 11.2
click at [404, 230] on img at bounding box center [365, 191] width 682 height 465
click at [404, 228] on img at bounding box center [365, 191] width 682 height 466
click at [404, 228] on img at bounding box center [365, 190] width 682 height 467
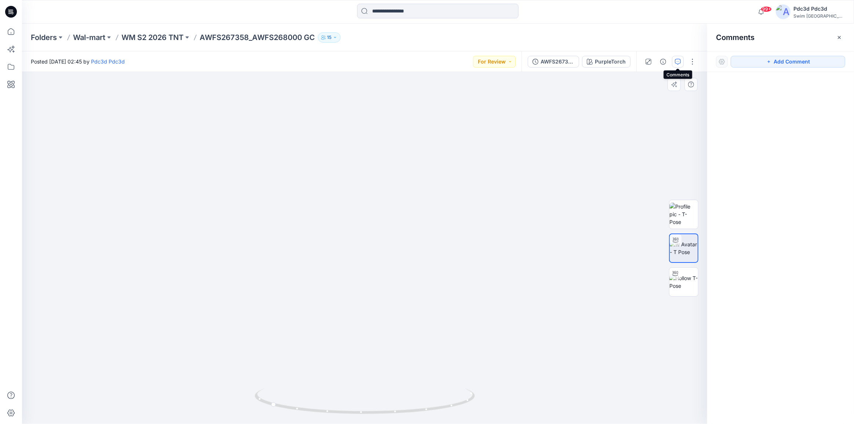
drag, startPoint x: 404, startPoint y: 198, endPoint x: 404, endPoint y: 189, distance: 8.8
click at [404, 189] on img at bounding box center [364, 196] width 623 height 456
click at [418, 221] on img at bounding box center [364, 197] width 623 height 454
drag, startPoint x: 412, startPoint y: 221, endPoint x: 412, endPoint y: 229, distance: 7.7
click at [412, 229] on img at bounding box center [364, 201] width 623 height 447
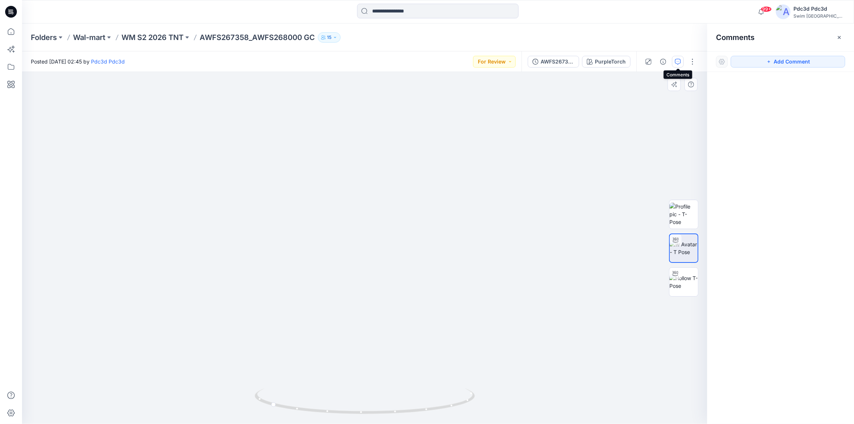
drag, startPoint x: 407, startPoint y: 230, endPoint x: 406, endPoint y: 221, distance: 9.6
click at [406, 221] on img at bounding box center [364, 196] width 623 height 456
drag, startPoint x: 405, startPoint y: 225, endPoint x: 405, endPoint y: 237, distance: 11.4
click at [405, 237] on img at bounding box center [365, 192] width 682 height 466
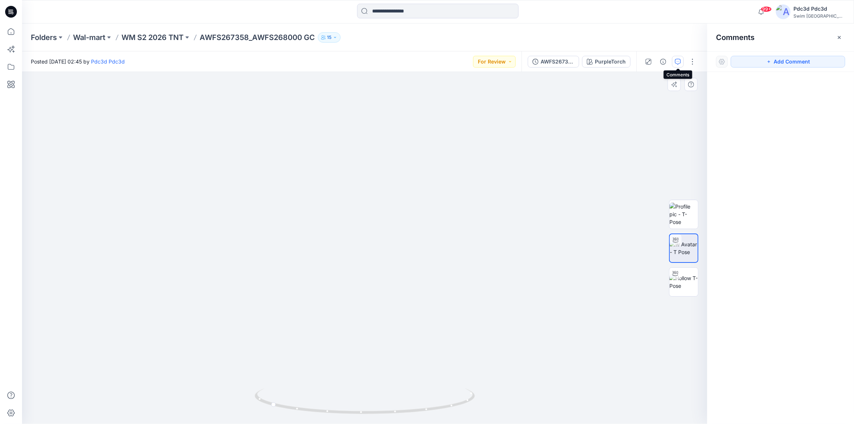
click at [405, 235] on img at bounding box center [365, 190] width 682 height 467
drag, startPoint x: 405, startPoint y: 235, endPoint x: 406, endPoint y: 227, distance: 8.2
click at [406, 227] on img at bounding box center [364, 196] width 623 height 456
click at [843, 37] on button "button" at bounding box center [840, 38] width 12 height 12
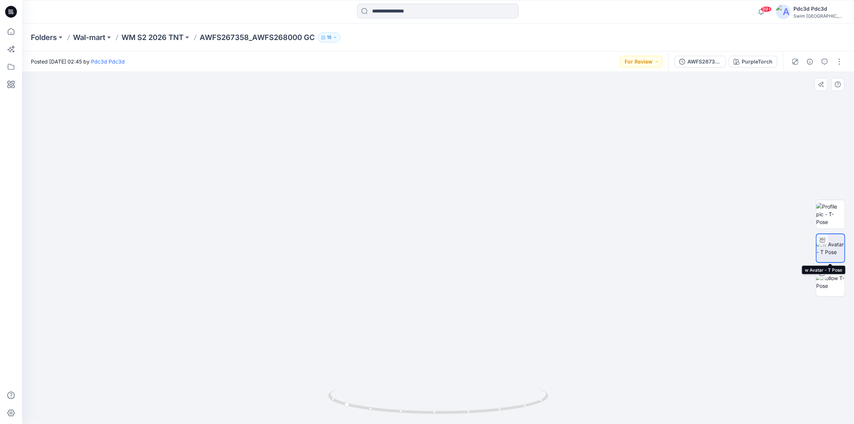
click at [836, 242] on img at bounding box center [831, 248] width 28 height 15
click at [830, 283] on img at bounding box center [831, 281] width 29 height 15
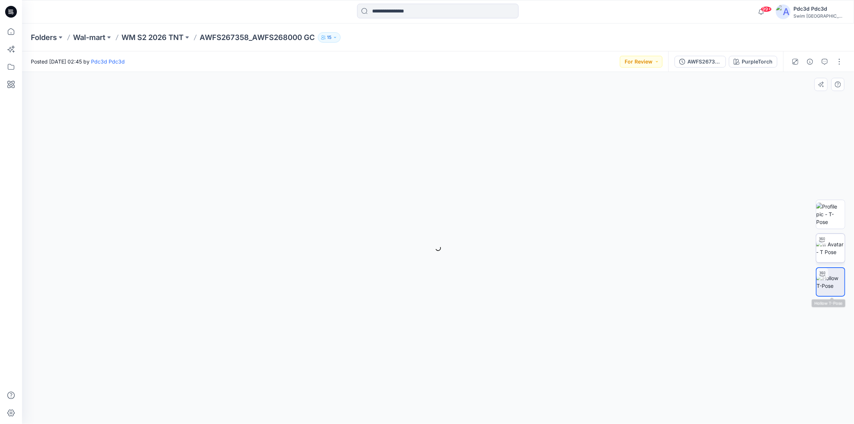
click at [828, 253] on img at bounding box center [831, 248] width 29 height 15
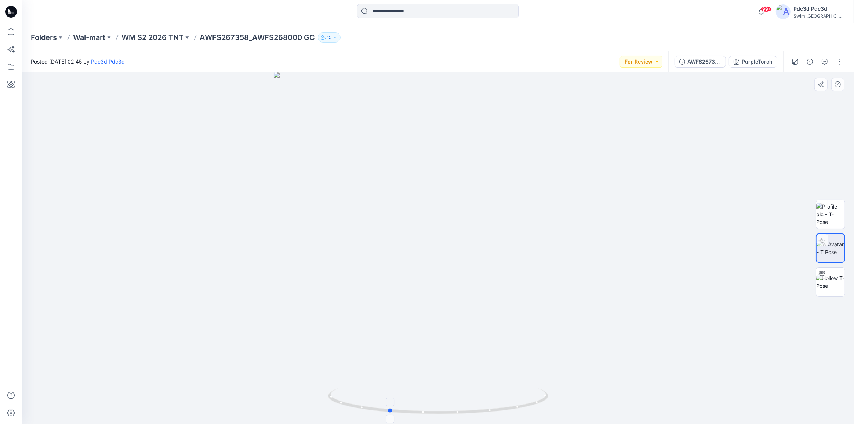
drag, startPoint x: 525, startPoint y: 406, endPoint x: 477, endPoint y: 411, distance: 47.9
click at [477, 411] on icon at bounding box center [439, 403] width 222 height 28
drag, startPoint x: 511, startPoint y: 409, endPoint x: 459, endPoint y: 411, distance: 52.2
click at [459, 411] on icon at bounding box center [439, 403] width 222 height 28
drag, startPoint x: 519, startPoint y: 409, endPoint x: 465, endPoint y: 409, distance: 54.0
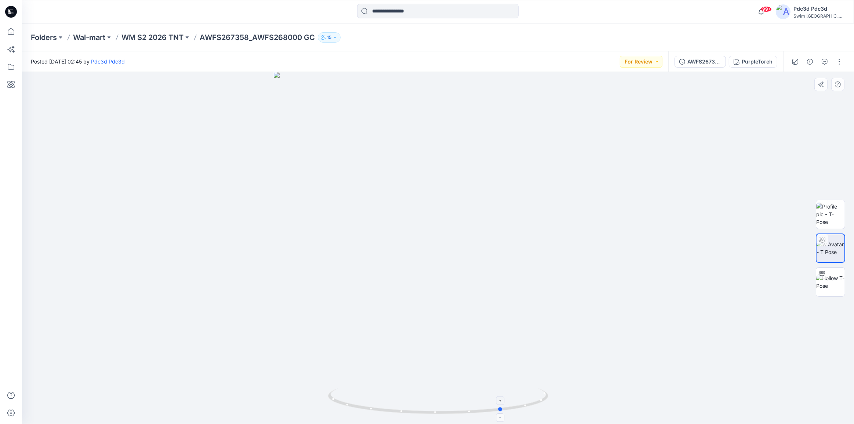
click at [465, 409] on icon at bounding box center [439, 403] width 222 height 28
click at [420, 300] on div at bounding box center [438, 248] width 832 height 352
drag, startPoint x: 519, startPoint y: 408, endPoint x: 536, endPoint y: 409, distance: 16.9
click at [536, 409] on icon at bounding box center [439, 403] width 222 height 28
click at [477, 309] on div at bounding box center [438, 248] width 832 height 352
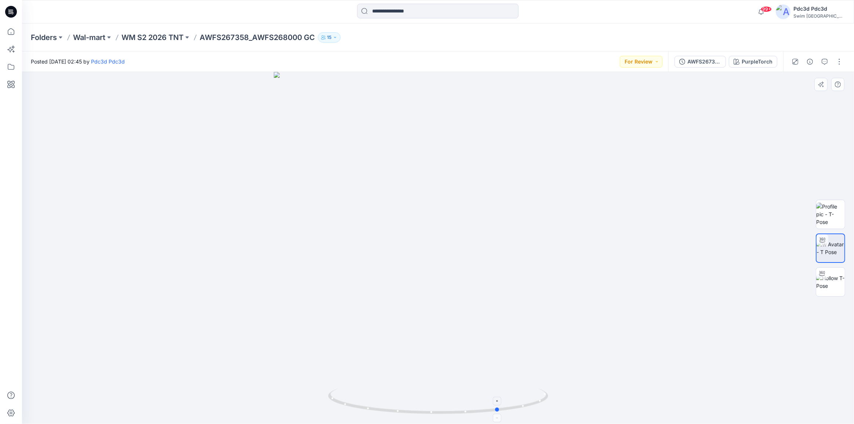
drag, startPoint x: 487, startPoint y: 411, endPoint x: 464, endPoint y: 412, distance: 22.4
click at [466, 411] on icon at bounding box center [439, 403] width 222 height 28
click at [834, 285] on img at bounding box center [831, 281] width 29 height 15
click at [824, 62] on icon "button" at bounding box center [825, 62] width 6 height 6
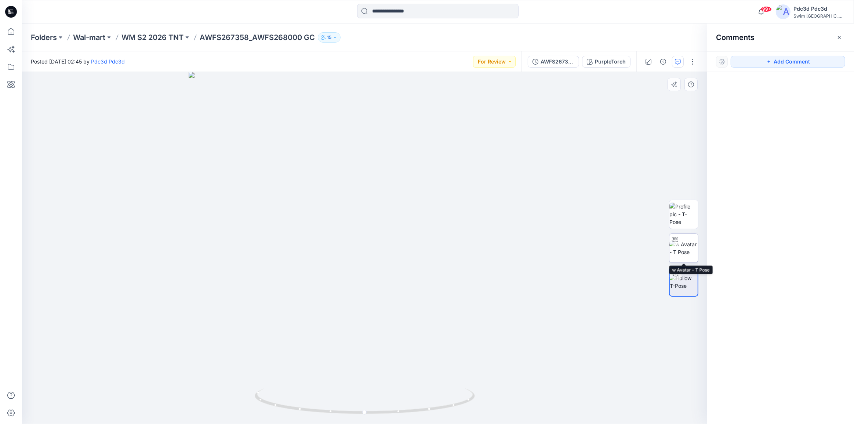
click at [686, 241] on img at bounding box center [684, 248] width 29 height 15
drag, startPoint x: 368, startPoint y: 116, endPoint x: 382, endPoint y: 270, distance: 154.8
click at [382, 270] on img at bounding box center [378, 136] width 1035 height 576
drag, startPoint x: 384, startPoint y: 256, endPoint x: 387, endPoint y: 233, distance: 23.2
click at [387, 233] on img at bounding box center [378, 134] width 976 height 581
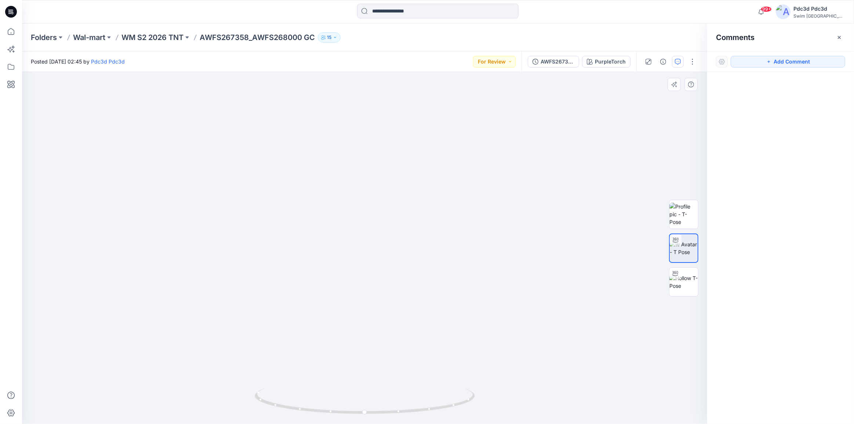
drag, startPoint x: 363, startPoint y: 179, endPoint x: 361, endPoint y: 231, distance: 51.5
click at [361, 231] on img at bounding box center [380, 164] width 917 height 522
drag, startPoint x: 435, startPoint y: 411, endPoint x: 337, endPoint y: 384, distance: 100.9
click at [330, 390] on icon at bounding box center [366, 403] width 222 height 28
drag, startPoint x: 383, startPoint y: 342, endPoint x: 383, endPoint y: 332, distance: 10.7
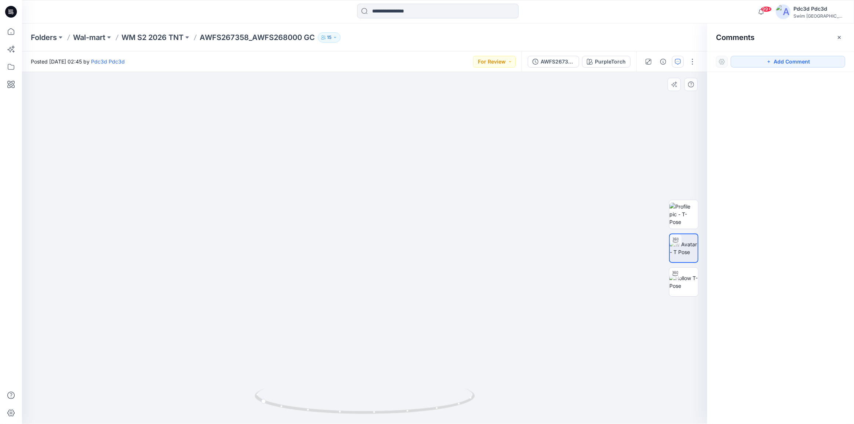
click at [383, 332] on img at bounding box center [374, 177] width 859 height 494
drag, startPoint x: 423, startPoint y: 282, endPoint x: 422, endPoint y: 290, distance: 7.7
click at [422, 290] on img at bounding box center [373, 181] width 859 height 486
drag, startPoint x: 420, startPoint y: 284, endPoint x: 419, endPoint y: 270, distance: 14.4
click at [419, 270] on img at bounding box center [369, 182] width 800 height 486
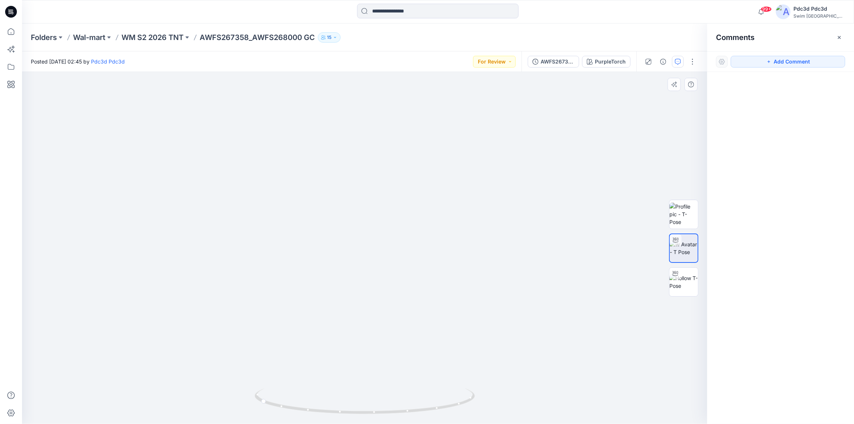
drag, startPoint x: 419, startPoint y: 239, endPoint x: 419, endPoint y: 232, distance: 7.7
click at [419, 232] on img at bounding box center [367, 185] width 741 height 477
drag, startPoint x: 419, startPoint y: 232, endPoint x: 420, endPoint y: 224, distance: 7.5
click at [420, 224] on img at bounding box center [365, 191] width 682 height 466
drag, startPoint x: 418, startPoint y: 226, endPoint x: 418, endPoint y: 216, distance: 10.3
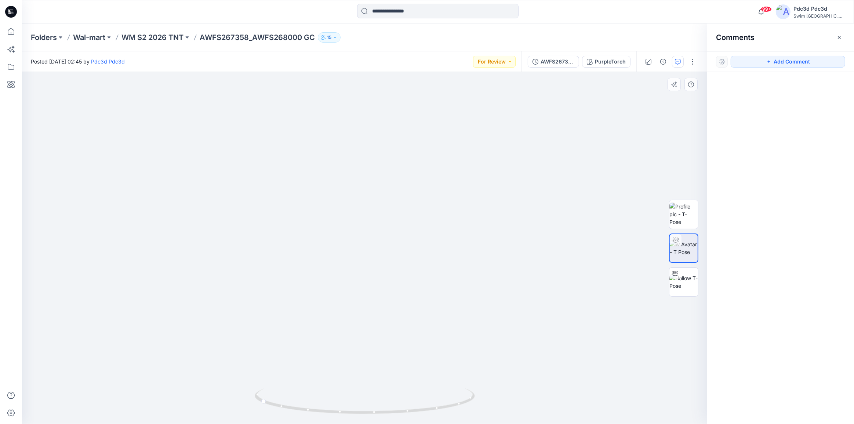
click at [418, 216] on img at bounding box center [364, 196] width 623 height 458
drag, startPoint x: 411, startPoint y: 209, endPoint x: 411, endPoint y: 224, distance: 15.4
click at [411, 224] on img at bounding box center [365, 192] width 682 height 463
drag, startPoint x: 410, startPoint y: 224, endPoint x: 409, endPoint y: 212, distance: 12.5
click at [409, 212] on img at bounding box center [364, 195] width 623 height 457
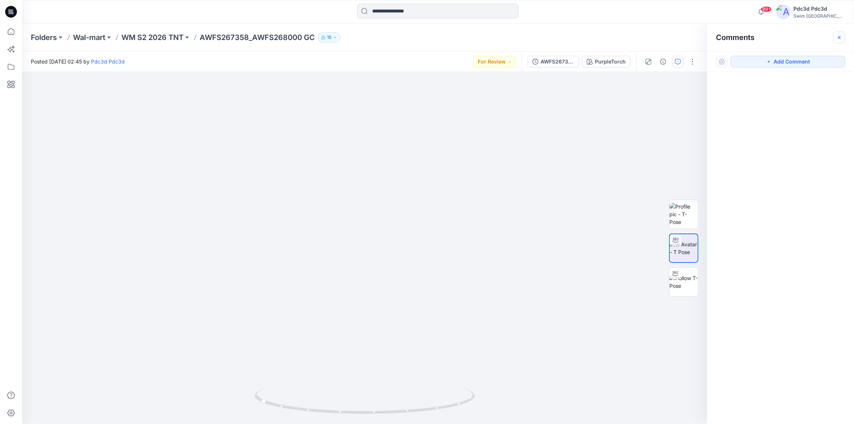
click at [838, 36] on icon "button" at bounding box center [840, 38] width 6 height 6
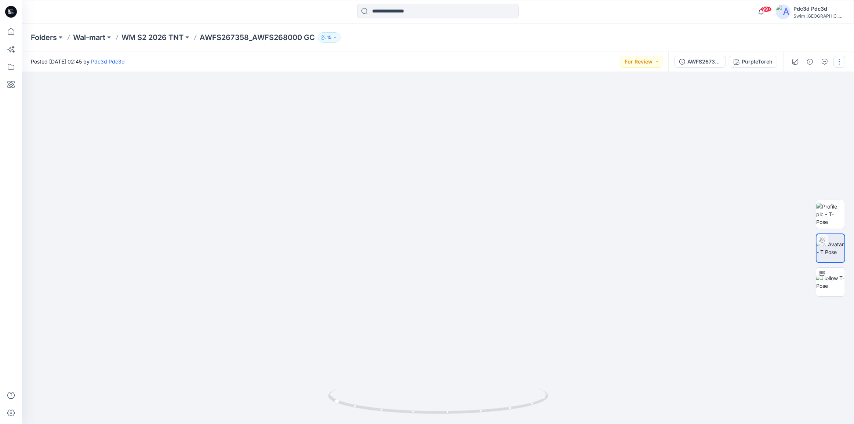
click at [837, 59] on button "button" at bounding box center [840, 62] width 12 height 12
click at [790, 102] on p "Edit" at bounding box center [792, 99] width 9 height 8
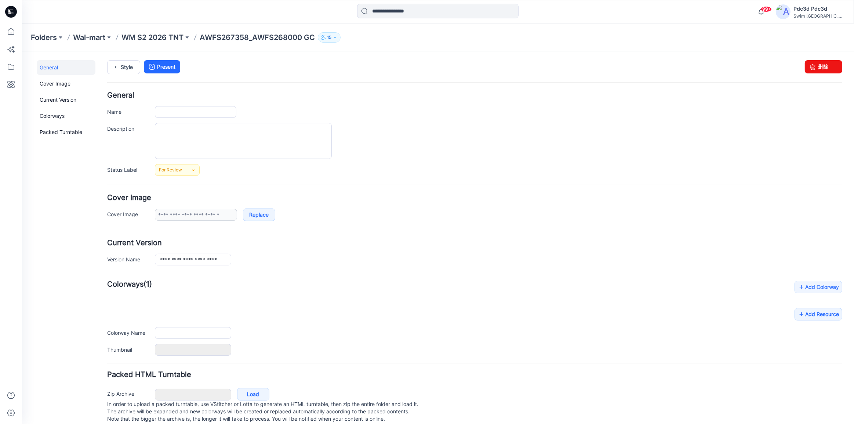
type input "**********"
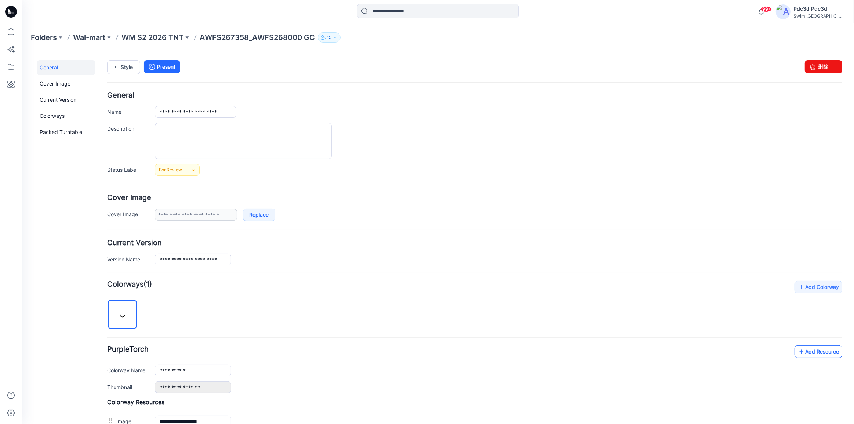
click at [795, 351] on link "Add Resource" at bounding box center [819, 351] width 48 height 12
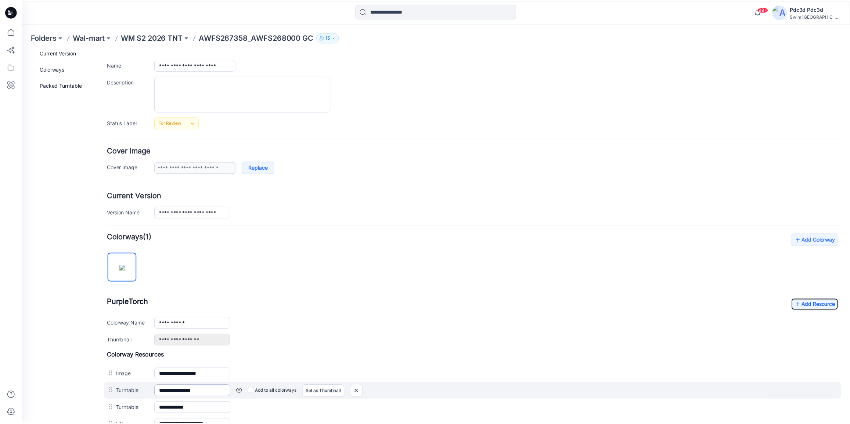
scroll to position [140, 0]
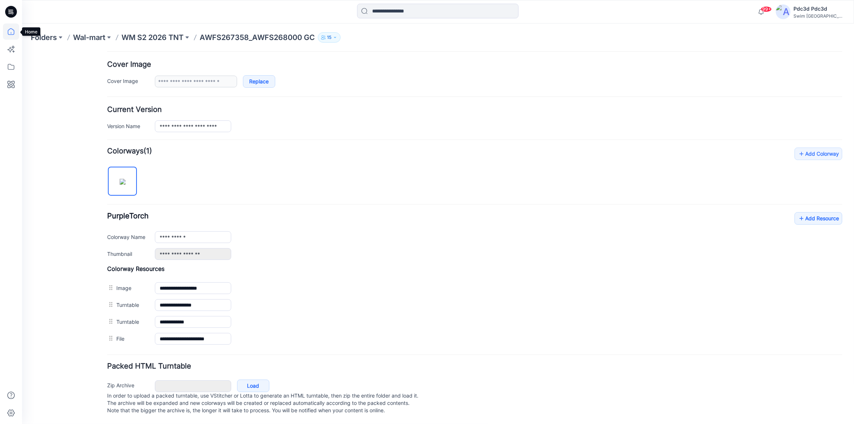
click at [9, 26] on icon at bounding box center [11, 32] width 16 height 16
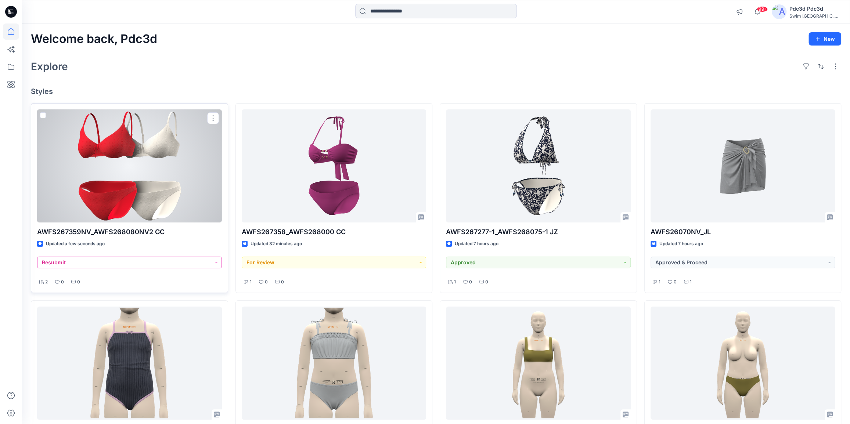
click at [211, 262] on button "Resubmit" at bounding box center [129, 263] width 185 height 12
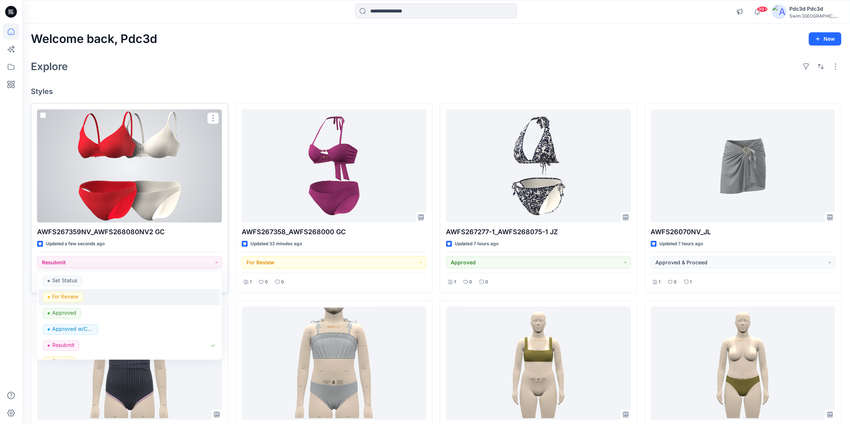
click at [71, 296] on p "For Review" at bounding box center [65, 297] width 26 height 10
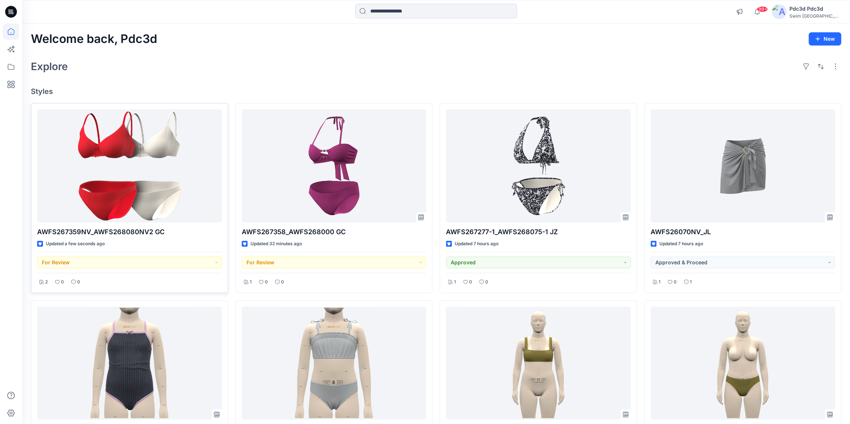
click at [323, 62] on div "Explore" at bounding box center [436, 67] width 810 height 18
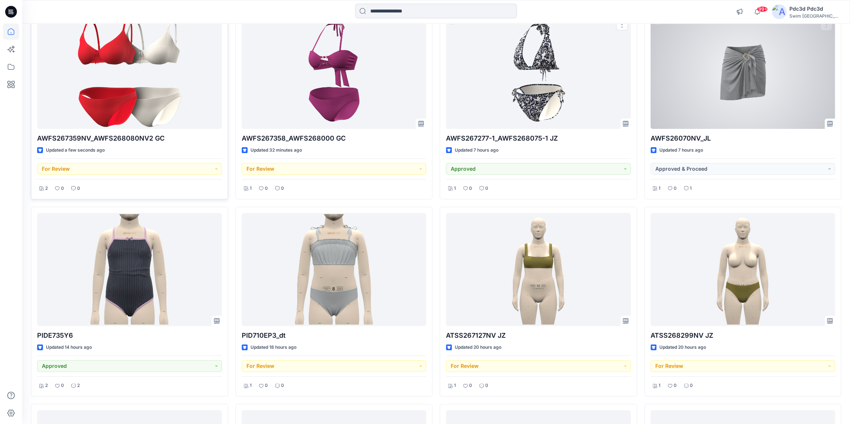
scroll to position [97, 0]
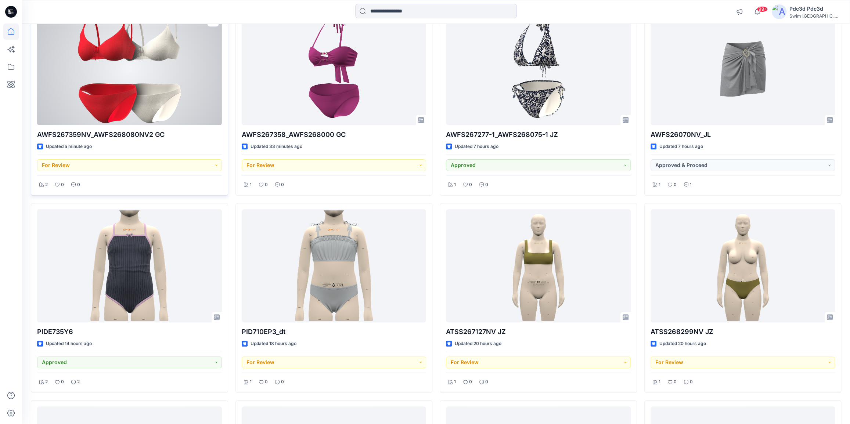
click at [168, 64] on div at bounding box center [129, 68] width 185 height 113
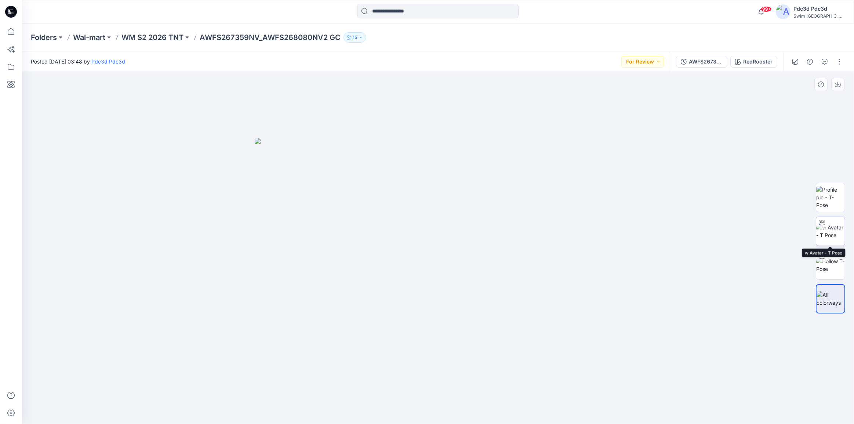
click at [834, 225] on img at bounding box center [831, 231] width 29 height 15
drag, startPoint x: 437, startPoint y: 108, endPoint x: 441, endPoint y: 273, distance: 165.6
click at [441, 273] on img at bounding box center [442, 138] width 1050 height 574
drag, startPoint x: 441, startPoint y: 278, endPoint x: 204, endPoint y: 278, distance: 237.6
click at [204, 278] on img at bounding box center [330, 138] width 1050 height 574
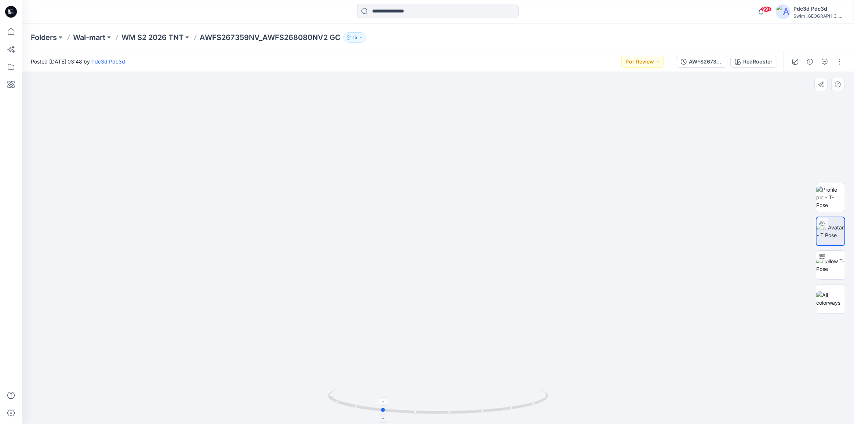
drag, startPoint x: 520, startPoint y: 409, endPoint x: 463, endPoint y: 409, distance: 56.9
click at [463, 409] on icon at bounding box center [439, 403] width 222 height 28
drag, startPoint x: 503, startPoint y: 412, endPoint x: 456, endPoint y: 412, distance: 47.4
click at [456, 412] on icon at bounding box center [439, 403] width 222 height 28
drag, startPoint x: 482, startPoint y: 421, endPoint x: 430, endPoint y: 419, distance: 52.2
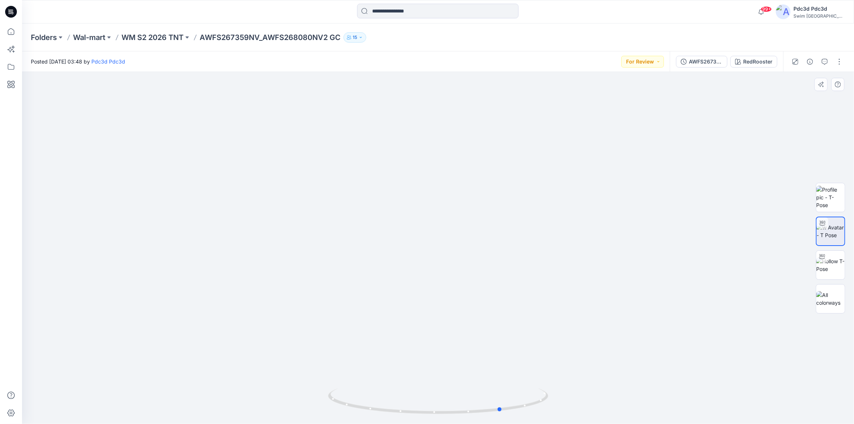
click at [430, 419] on img at bounding box center [438, 407] width 220 height 36
drag, startPoint x: 443, startPoint y: 413, endPoint x: 399, endPoint y: 409, distance: 43.9
click at [399, 409] on icon at bounding box center [439, 403] width 222 height 28
click at [838, 266] on img at bounding box center [831, 264] width 29 height 15
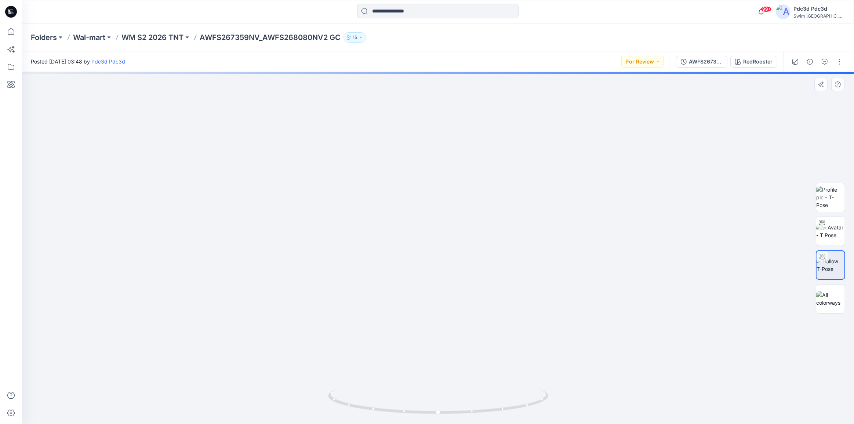
drag, startPoint x: 432, startPoint y: 318, endPoint x: 376, endPoint y: 193, distance: 137.1
click at [376, 193] on img at bounding box center [438, 96] width 709 height 656
click at [834, 227] on img at bounding box center [831, 231] width 29 height 15
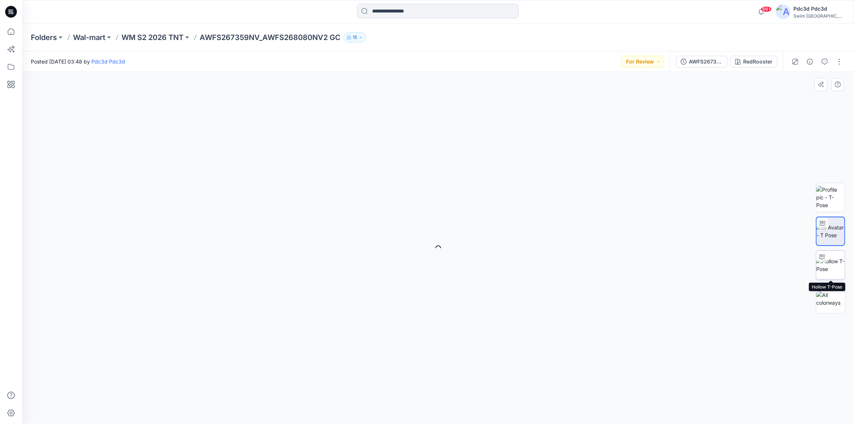
click at [837, 262] on img at bounding box center [831, 264] width 29 height 15
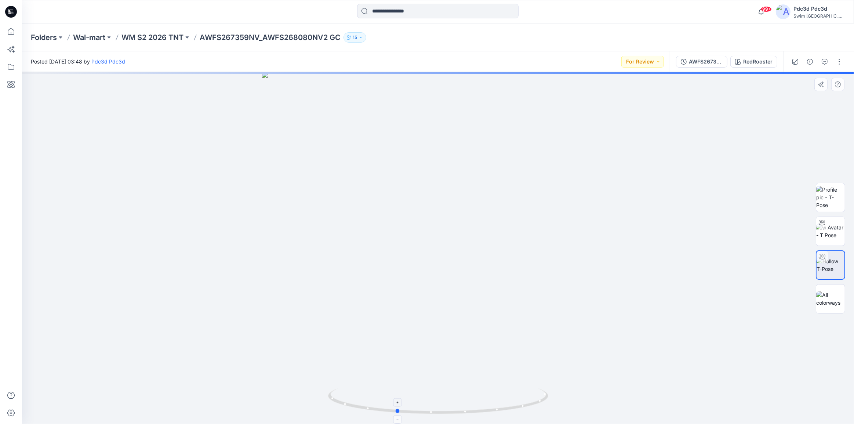
drag, startPoint x: 533, startPoint y: 410, endPoint x: 491, endPoint y: 410, distance: 41.9
click at [491, 410] on icon at bounding box center [439, 403] width 222 height 28
drag, startPoint x: 530, startPoint y: 404, endPoint x: 468, endPoint y: 405, distance: 62.1
click at [468, 405] on icon at bounding box center [439, 403] width 222 height 28
drag, startPoint x: 528, startPoint y: 406, endPoint x: 491, endPoint y: 407, distance: 37.1
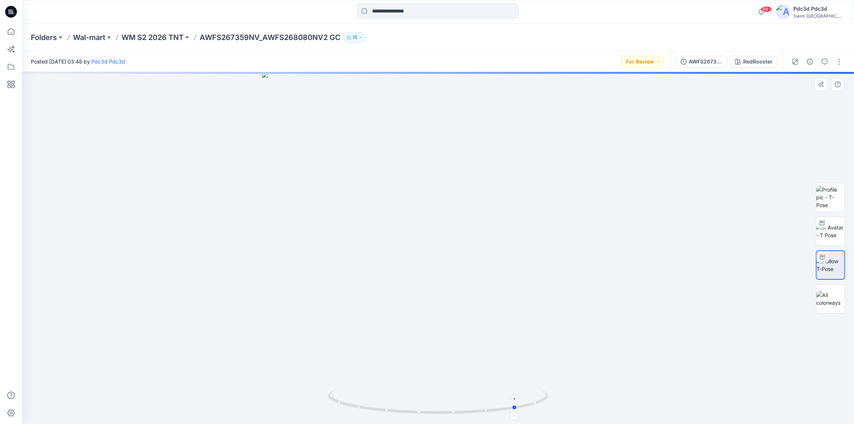
click at [491, 407] on icon at bounding box center [439, 403] width 222 height 28
drag, startPoint x: 524, startPoint y: 406, endPoint x: 470, endPoint y: 408, distance: 54.4
click at [470, 408] on icon at bounding box center [439, 403] width 222 height 28
click at [448, 231] on img at bounding box center [438, 157] width 716 height 534
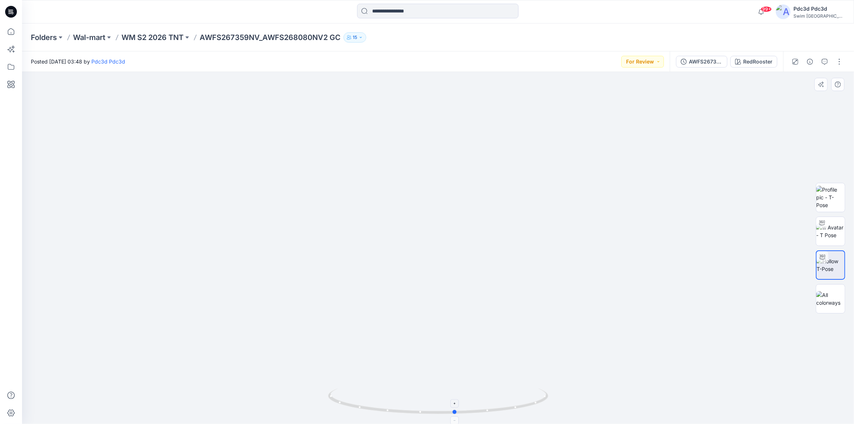
drag, startPoint x: 525, startPoint y: 408, endPoint x: 518, endPoint y: 399, distance: 11.4
click at [518, 399] on icon at bounding box center [439, 403] width 222 height 28
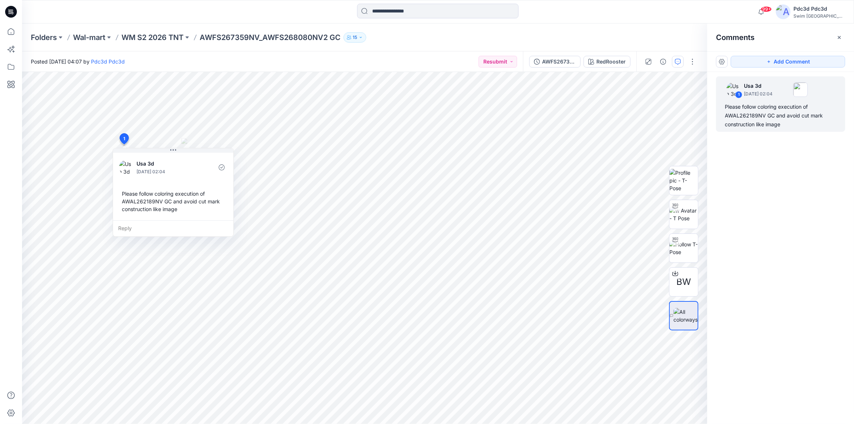
click at [847, 33] on div "Comments" at bounding box center [781, 38] width 147 height 28
click at [843, 35] on button "button" at bounding box center [840, 38] width 12 height 12
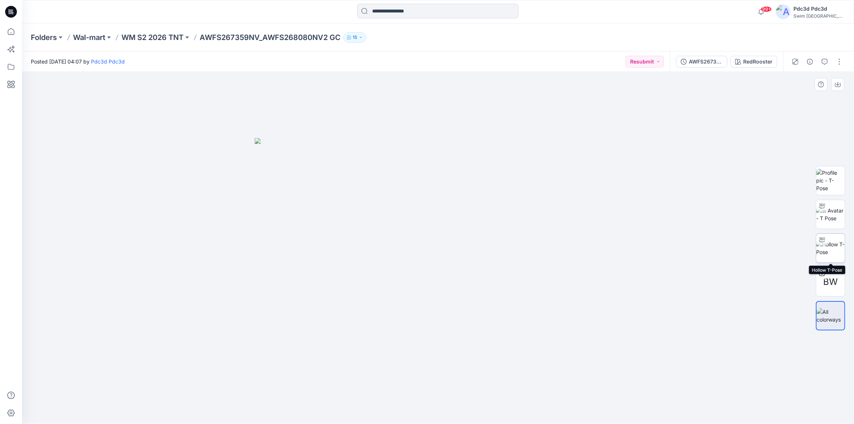
click at [831, 245] on img at bounding box center [831, 248] width 29 height 15
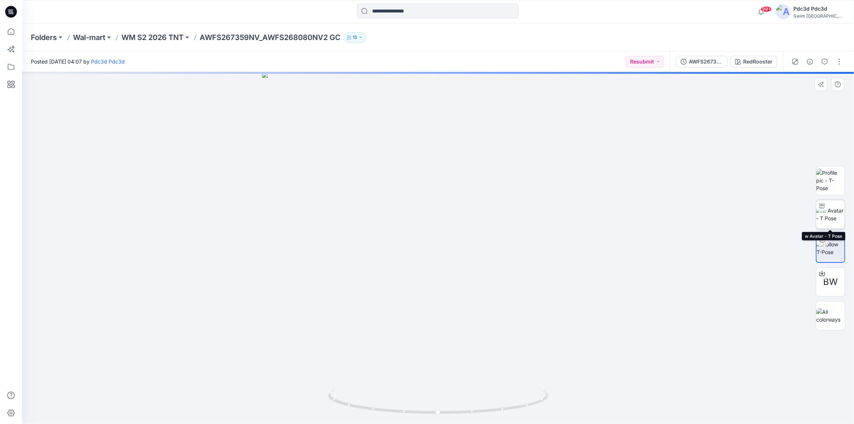
click at [834, 220] on img at bounding box center [831, 214] width 29 height 15
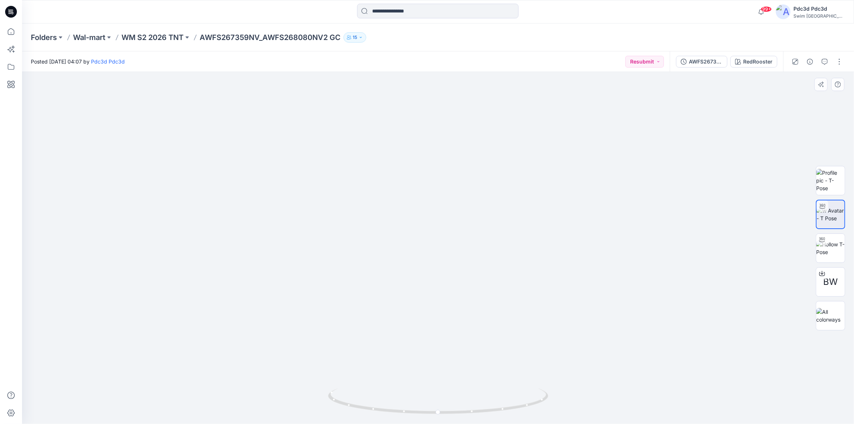
drag, startPoint x: 455, startPoint y: 115, endPoint x: 202, endPoint y: 279, distance: 301.8
click at [203, 279] on img at bounding box center [330, 138] width 1050 height 574
click at [380, 293] on img at bounding box center [330, 138] width 1050 height 574
drag, startPoint x: 494, startPoint y: 414, endPoint x: 440, endPoint y: 412, distance: 54.4
click at [440, 412] on icon at bounding box center [439, 403] width 222 height 28
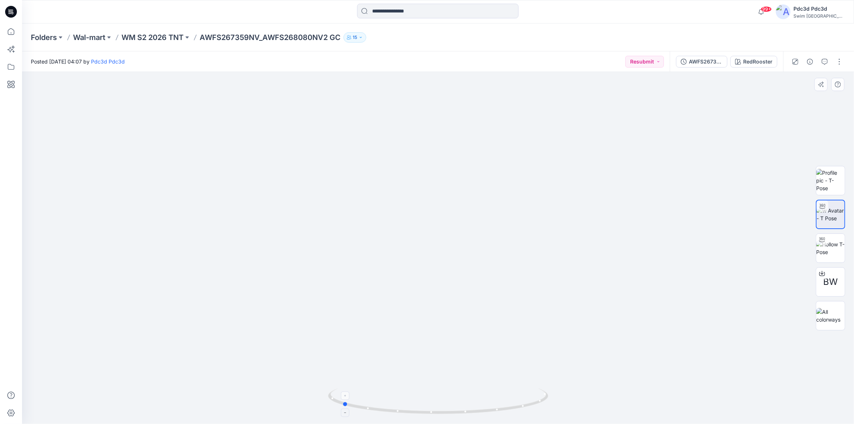
drag, startPoint x: 467, startPoint y: 413, endPoint x: 425, endPoint y: 414, distance: 41.9
click at [425, 414] on icon at bounding box center [439, 403] width 222 height 28
drag, startPoint x: 435, startPoint y: 414, endPoint x: 389, endPoint y: 411, distance: 46.4
click at [389, 411] on icon at bounding box center [439, 403] width 222 height 28
drag, startPoint x: 407, startPoint y: 412, endPoint x: 353, endPoint y: 409, distance: 54.4
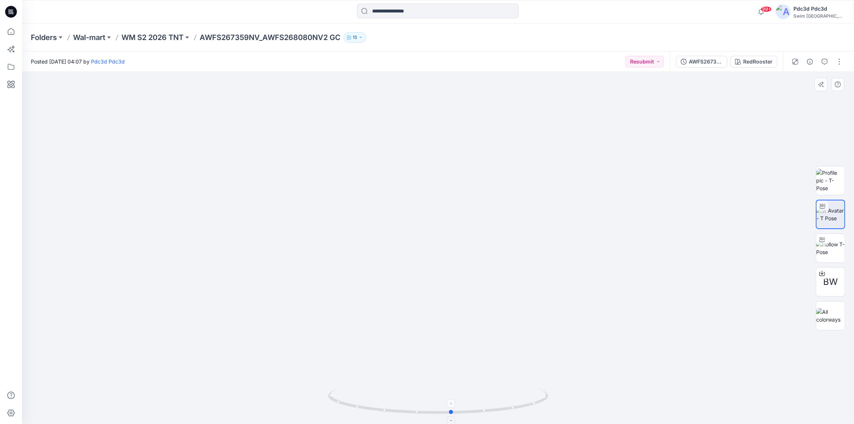
click at [353, 409] on icon at bounding box center [439, 403] width 222 height 28
click at [834, 248] on img at bounding box center [831, 248] width 29 height 15
drag, startPoint x: 516, startPoint y: 409, endPoint x: 477, endPoint y: 409, distance: 38.9
click at [477, 409] on icon at bounding box center [439, 403] width 222 height 28
drag, startPoint x: 499, startPoint y: 412, endPoint x: 460, endPoint y: 412, distance: 39.7
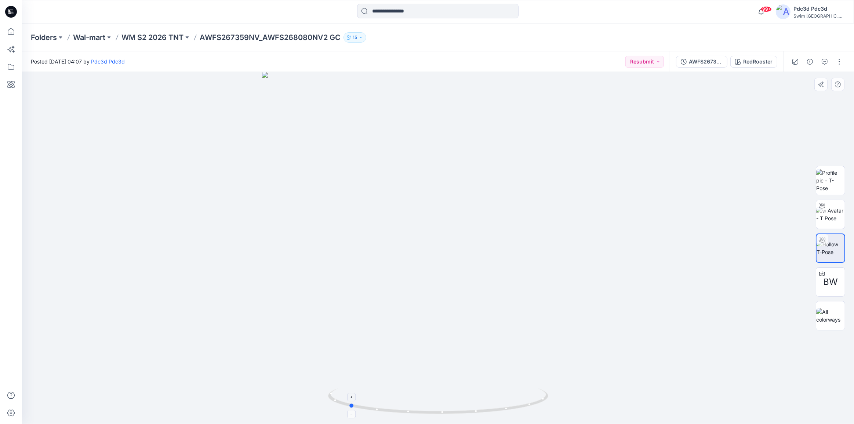
click at [460, 412] on icon at bounding box center [439, 403] width 222 height 28
drag, startPoint x: 505, startPoint y: 410, endPoint x: 428, endPoint y: 406, distance: 76.9
click at [428, 406] on icon at bounding box center [439, 403] width 222 height 28
drag, startPoint x: 510, startPoint y: 409, endPoint x: 570, endPoint y: 401, distance: 60.1
click at [469, 388] on div at bounding box center [438, 248] width 832 height 352
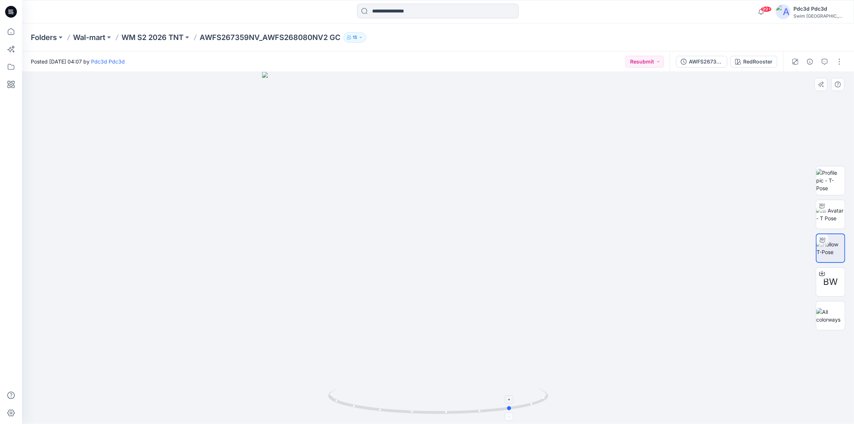
drag, startPoint x: 524, startPoint y: 406, endPoint x: 492, endPoint y: 406, distance: 31.9
drag, startPoint x: 520, startPoint y: 408, endPoint x: 456, endPoint y: 406, distance: 63.9
click at [456, 406] on icon at bounding box center [439, 403] width 222 height 28
drag, startPoint x: 525, startPoint y: 408, endPoint x: 592, endPoint y: 400, distance: 66.5
click at [592, 400] on div at bounding box center [438, 248] width 832 height 352
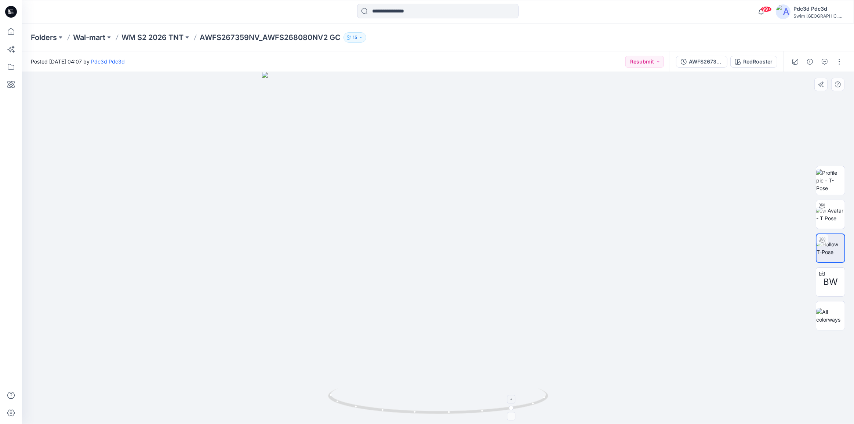
click at [502, 404] on icon at bounding box center [439, 403] width 222 height 28
drag, startPoint x: 493, startPoint y: 413, endPoint x: 423, endPoint y: 409, distance: 69.9
click at [423, 409] on icon at bounding box center [439, 403] width 222 height 28
click at [444, 351] on div at bounding box center [438, 248] width 832 height 352
drag, startPoint x: 470, startPoint y: 413, endPoint x: 494, endPoint y: 364, distance: 54.4
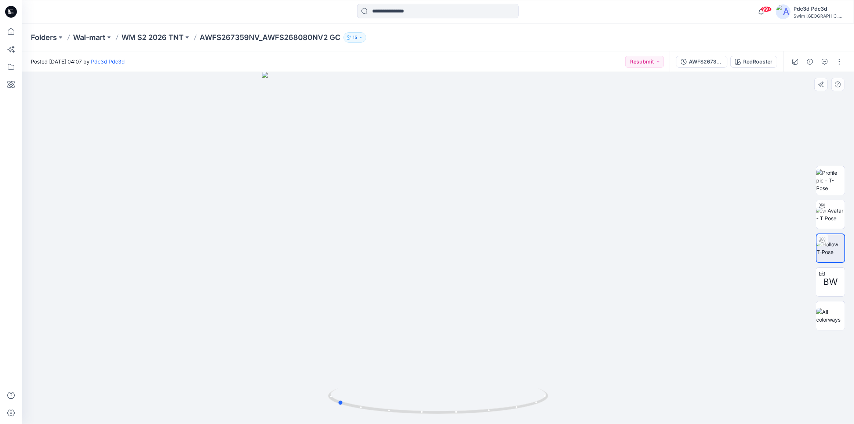
click at [418, 404] on icon at bounding box center [439, 403] width 222 height 28
click at [518, 327] on div at bounding box center [438, 248] width 832 height 352
drag, startPoint x: 489, startPoint y: 415, endPoint x: 532, endPoint y: 411, distance: 43.9
click at [532, 411] on icon at bounding box center [439, 403] width 222 height 28
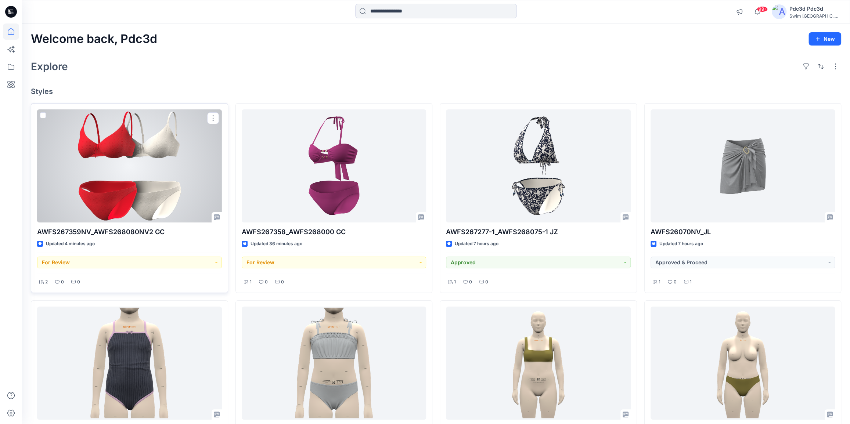
click at [138, 174] on div at bounding box center [129, 165] width 185 height 113
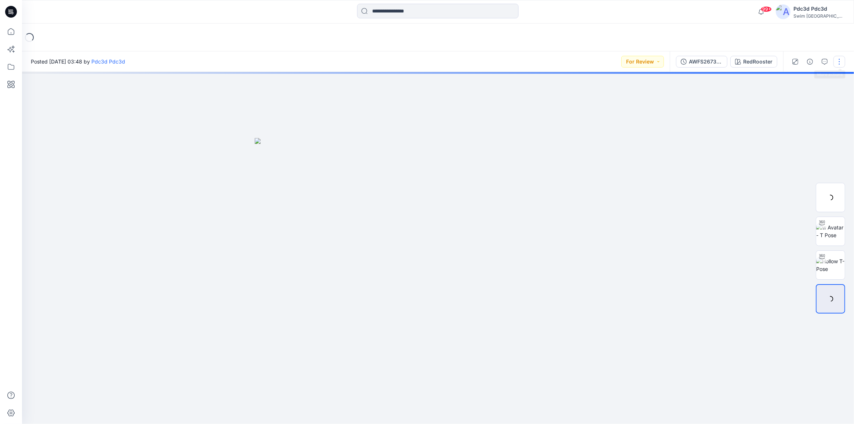
click at [836, 60] on button "button" at bounding box center [840, 62] width 12 height 12
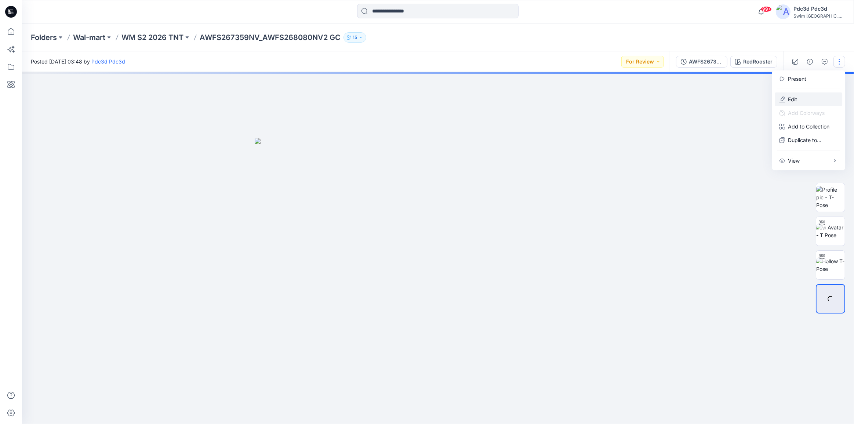
click at [798, 99] on button "Edit" at bounding box center [809, 100] width 68 height 14
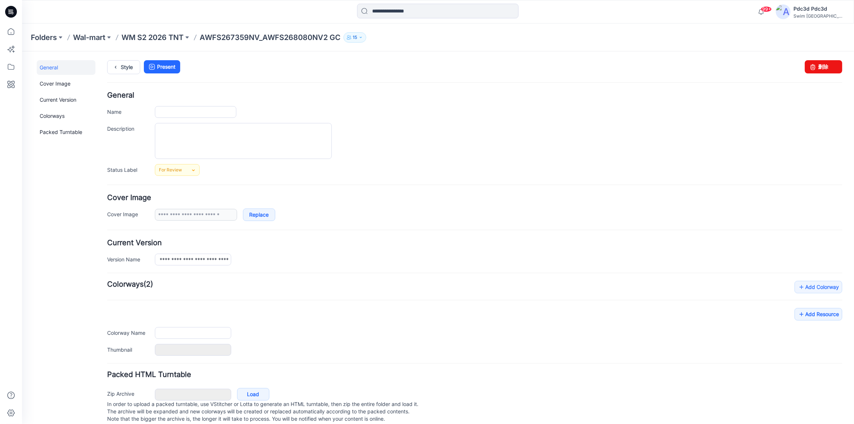
type input "**********"
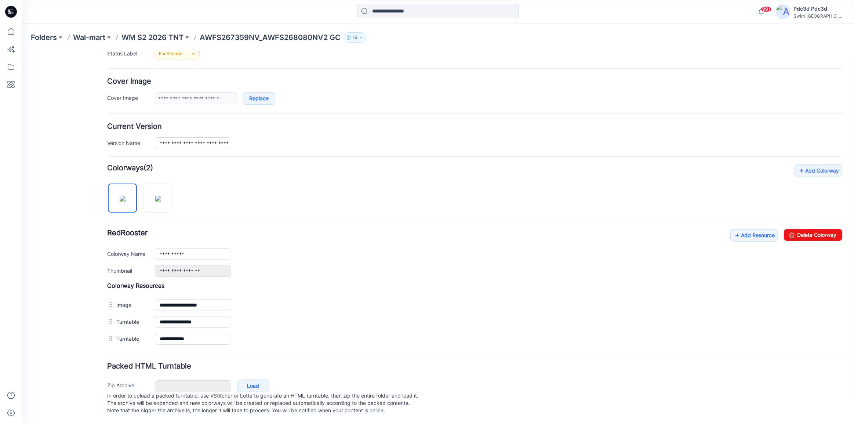
scroll to position [123, 0]
click at [734, 229] on icon at bounding box center [737, 235] width 7 height 12
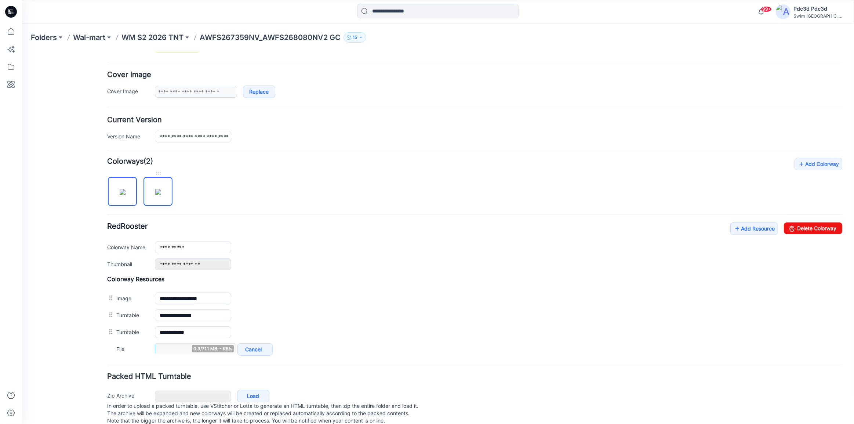
click at [155, 191] on img at bounding box center [158, 192] width 6 height 6
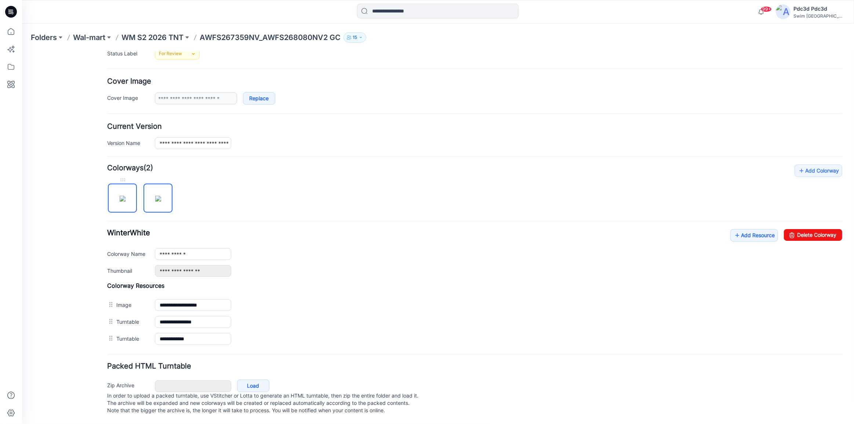
click at [120, 195] on img at bounding box center [123, 198] width 6 height 6
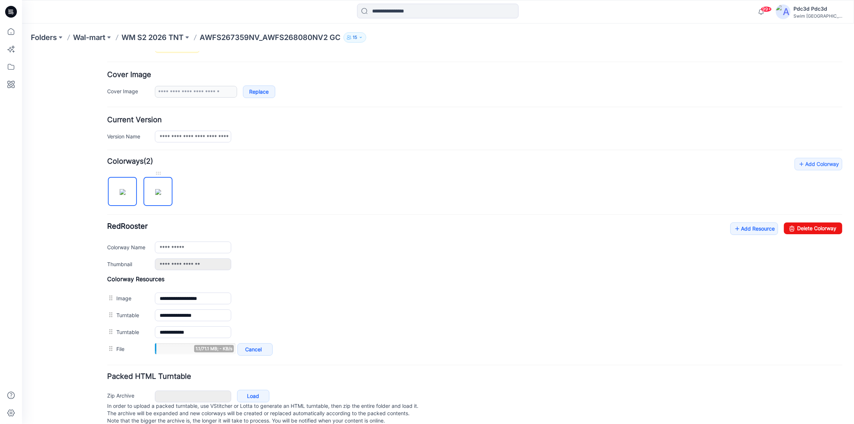
click at [158, 189] on img at bounding box center [158, 192] width 6 height 6
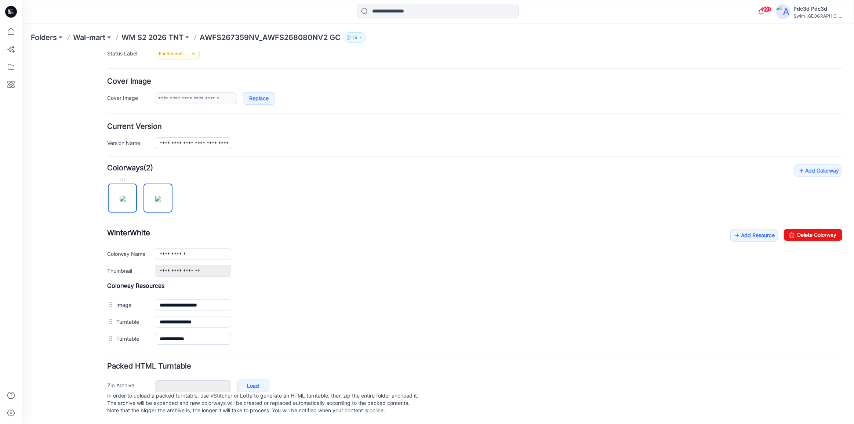
click at [120, 195] on img at bounding box center [123, 198] width 6 height 6
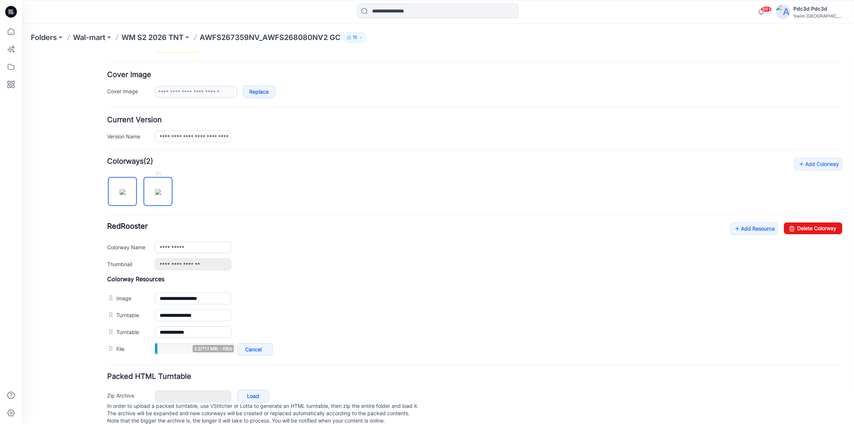
click at [155, 189] on img at bounding box center [158, 192] width 6 height 6
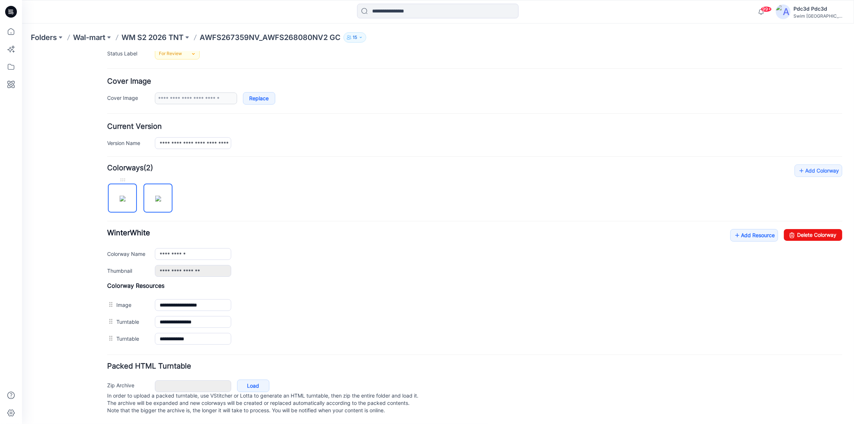
click at [120, 196] on img at bounding box center [123, 198] width 6 height 6
type input "**********"
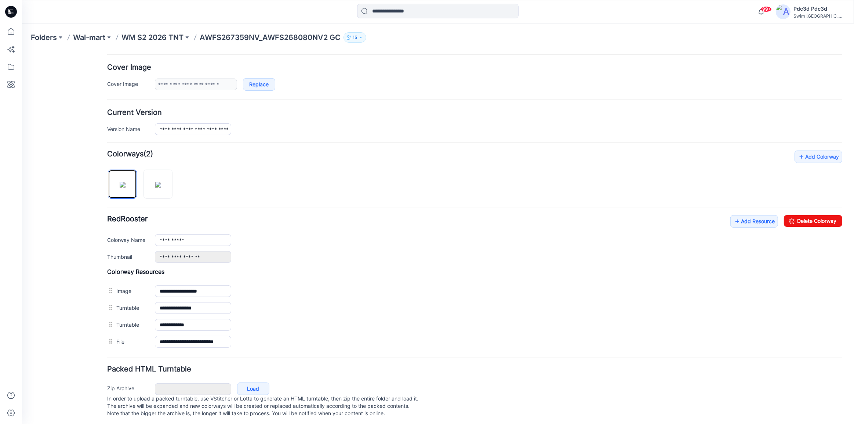
scroll to position [140, 0]
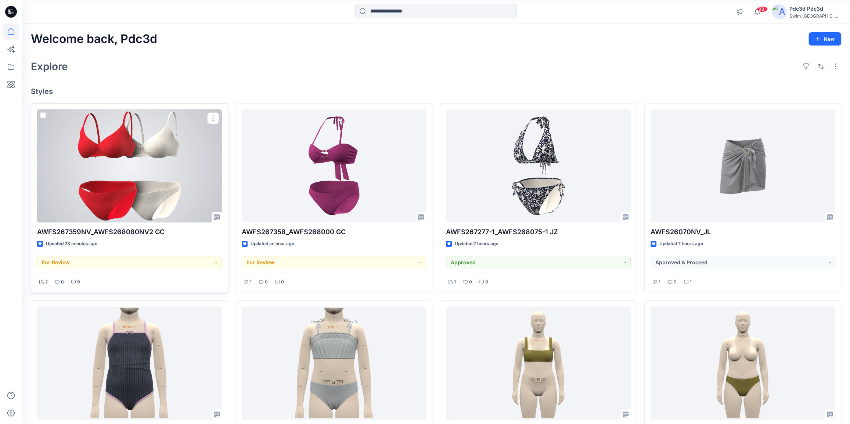
click at [154, 144] on div at bounding box center [129, 165] width 185 height 113
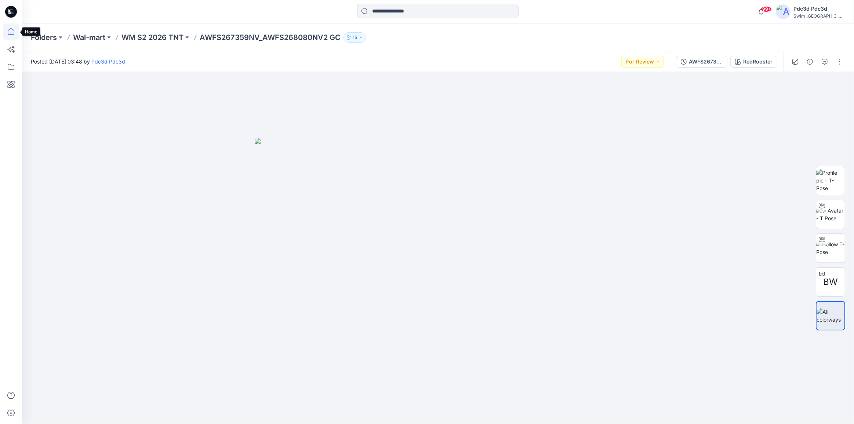
click at [10, 31] on icon at bounding box center [11, 32] width 16 height 16
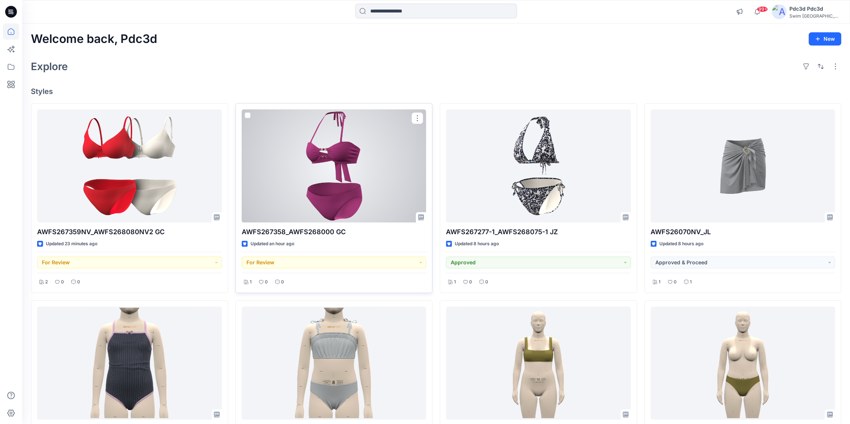
click at [287, 155] on div at bounding box center [334, 165] width 185 height 113
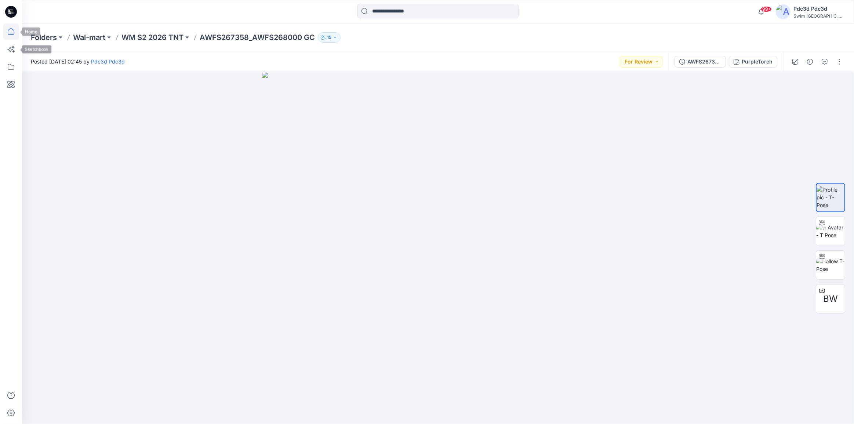
click at [12, 33] on icon at bounding box center [11, 32] width 16 height 16
